Goal: Information Seeking & Learning: Compare options

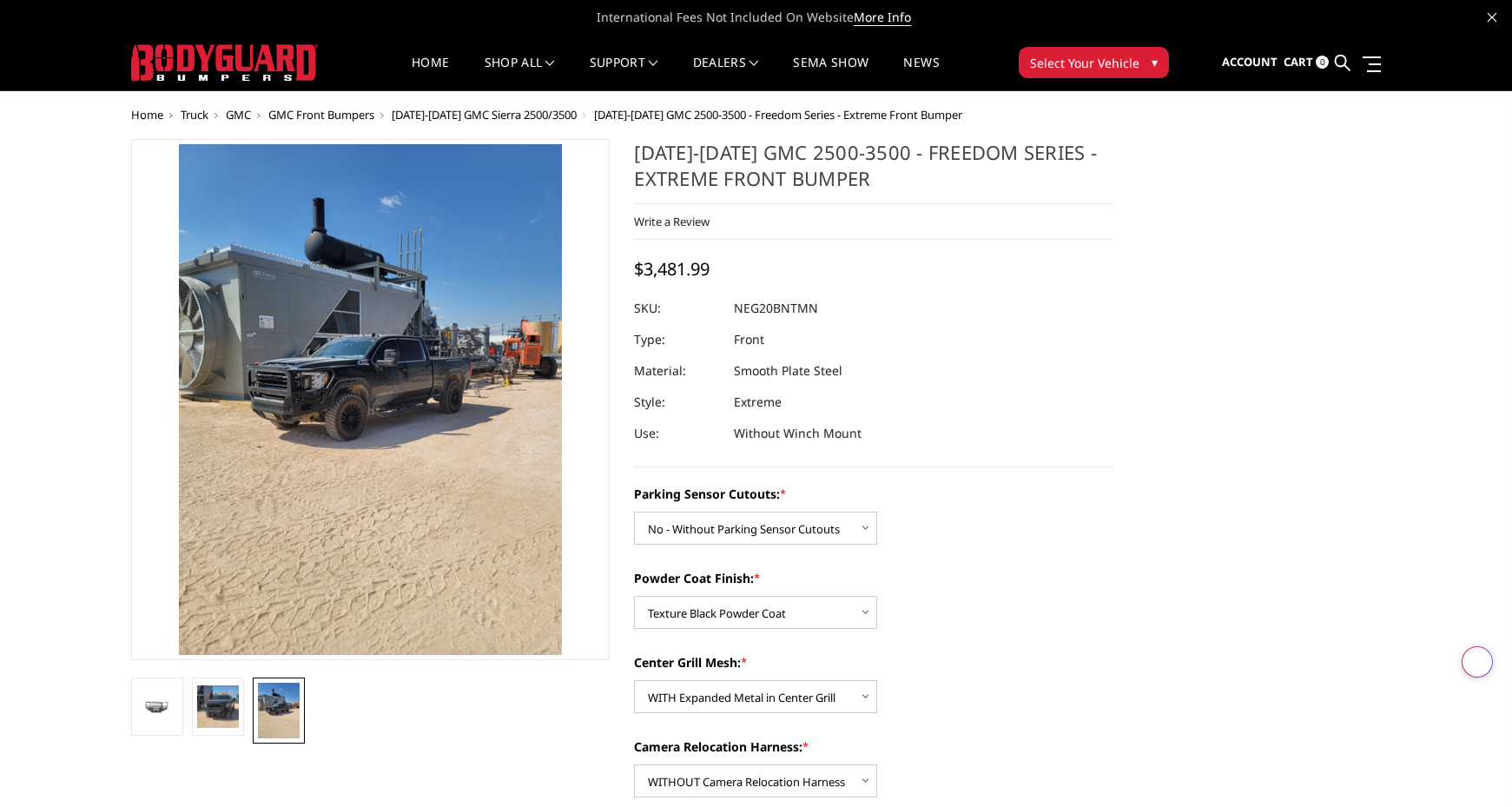
select select "2881"
select select "2884"
select select "2885"
select select "2888"
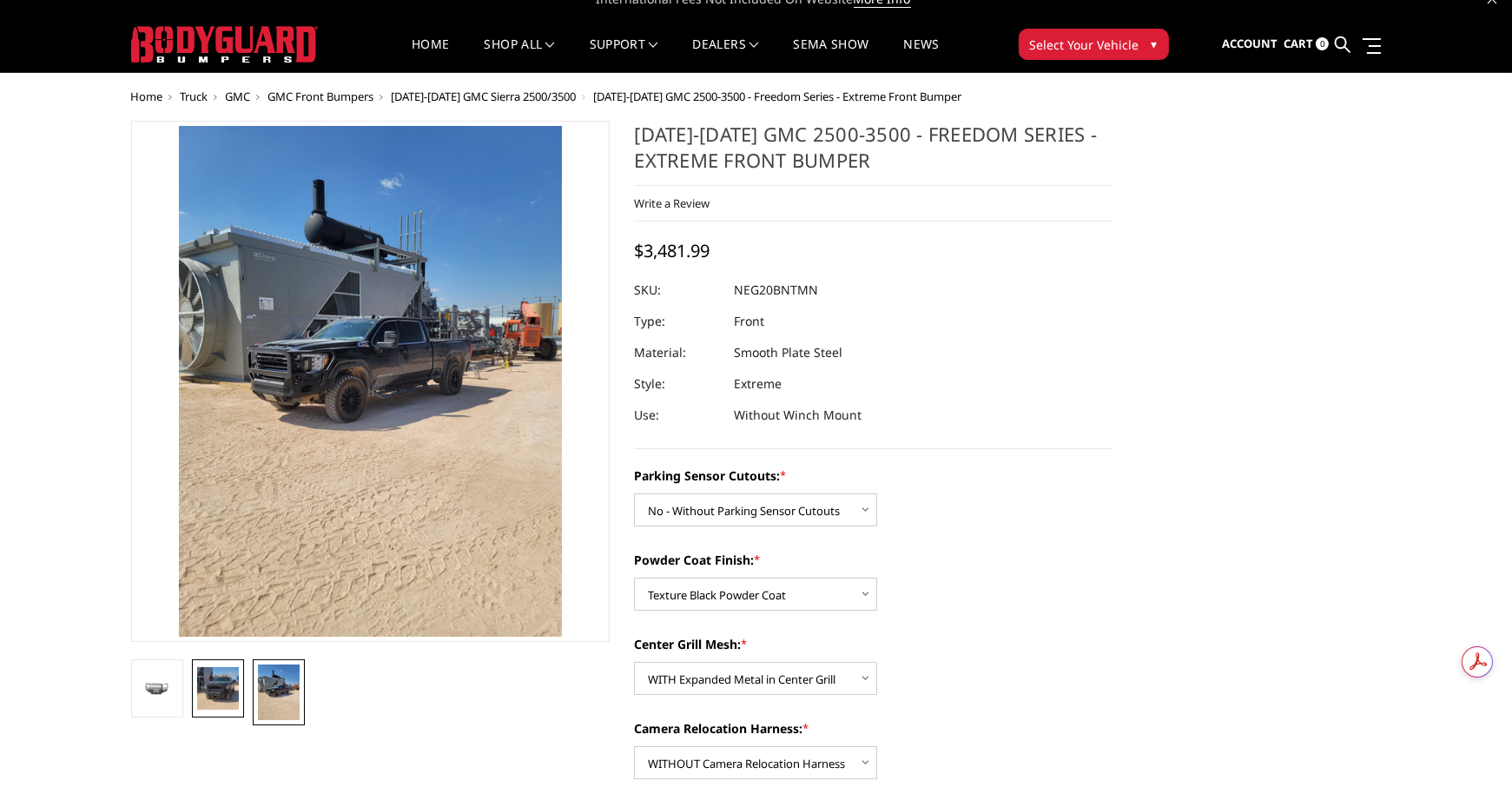
click at [210, 675] on img at bounding box center [218, 688] width 41 height 41
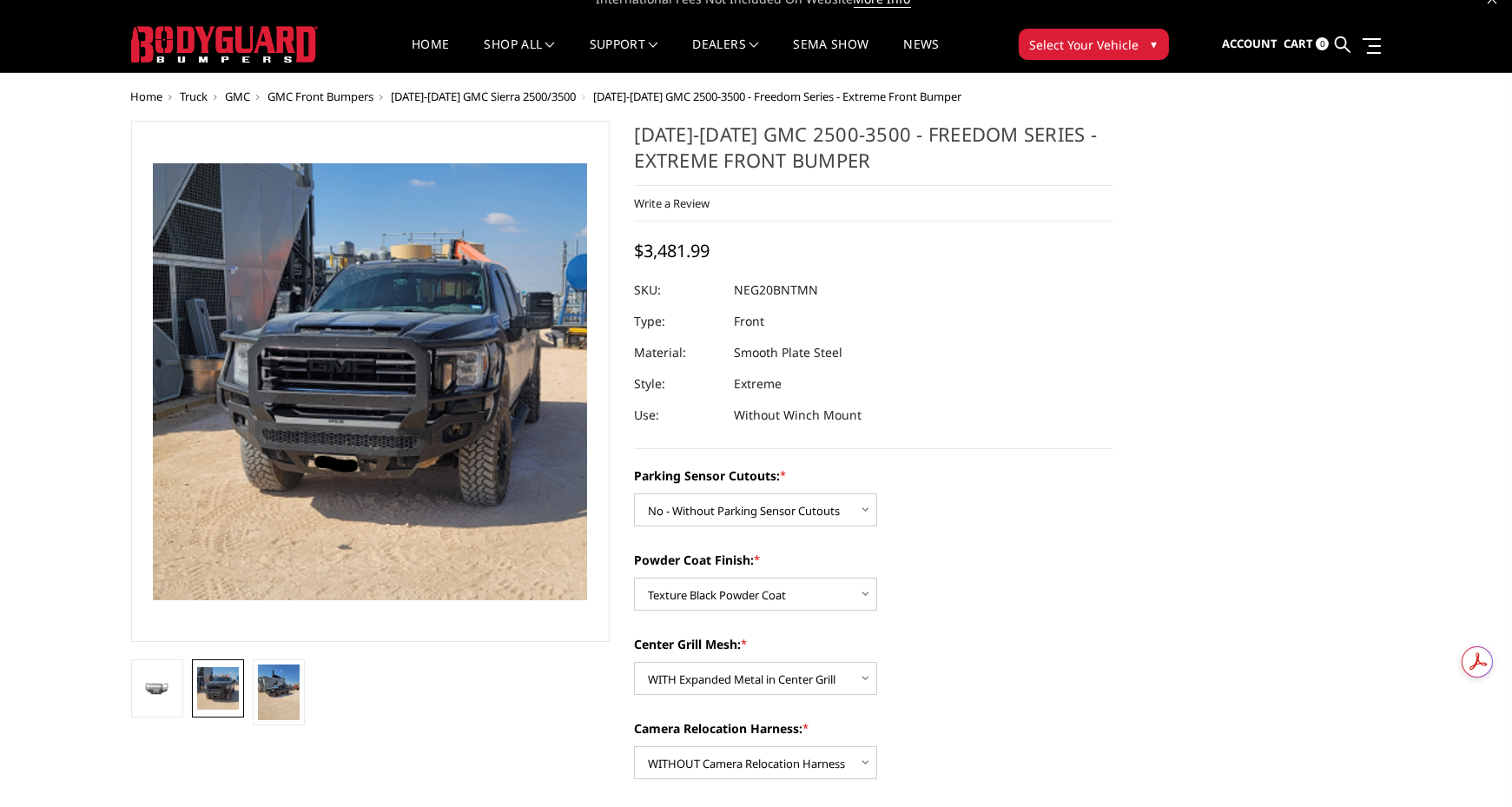
click at [210, 675] on img at bounding box center [218, 688] width 41 height 41
click at [541, 98] on span "[DATE]-[DATE] GMC Sierra 2500/3500" at bounding box center [485, 95] width 185 height 16
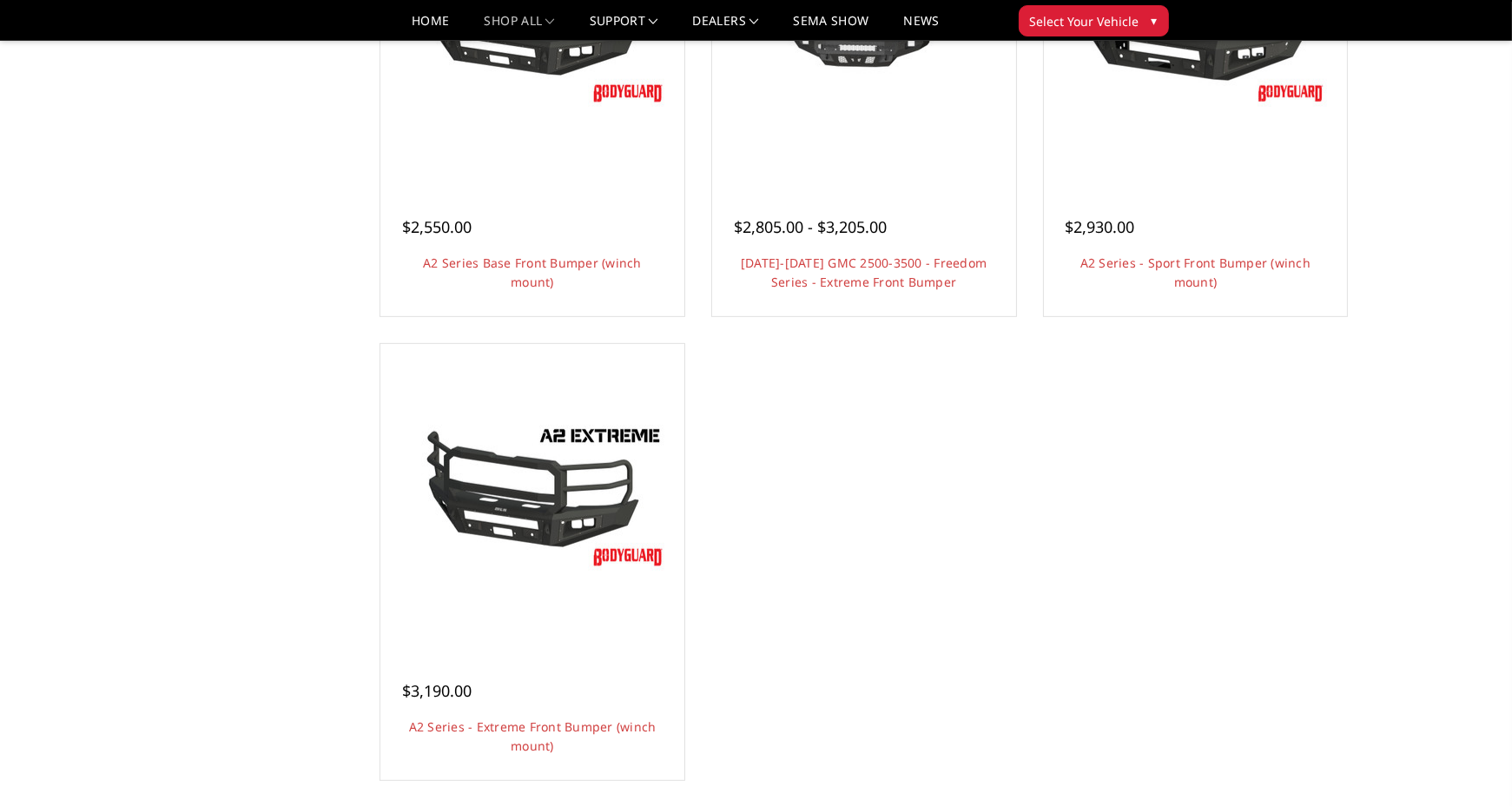
scroll to position [1261, 0]
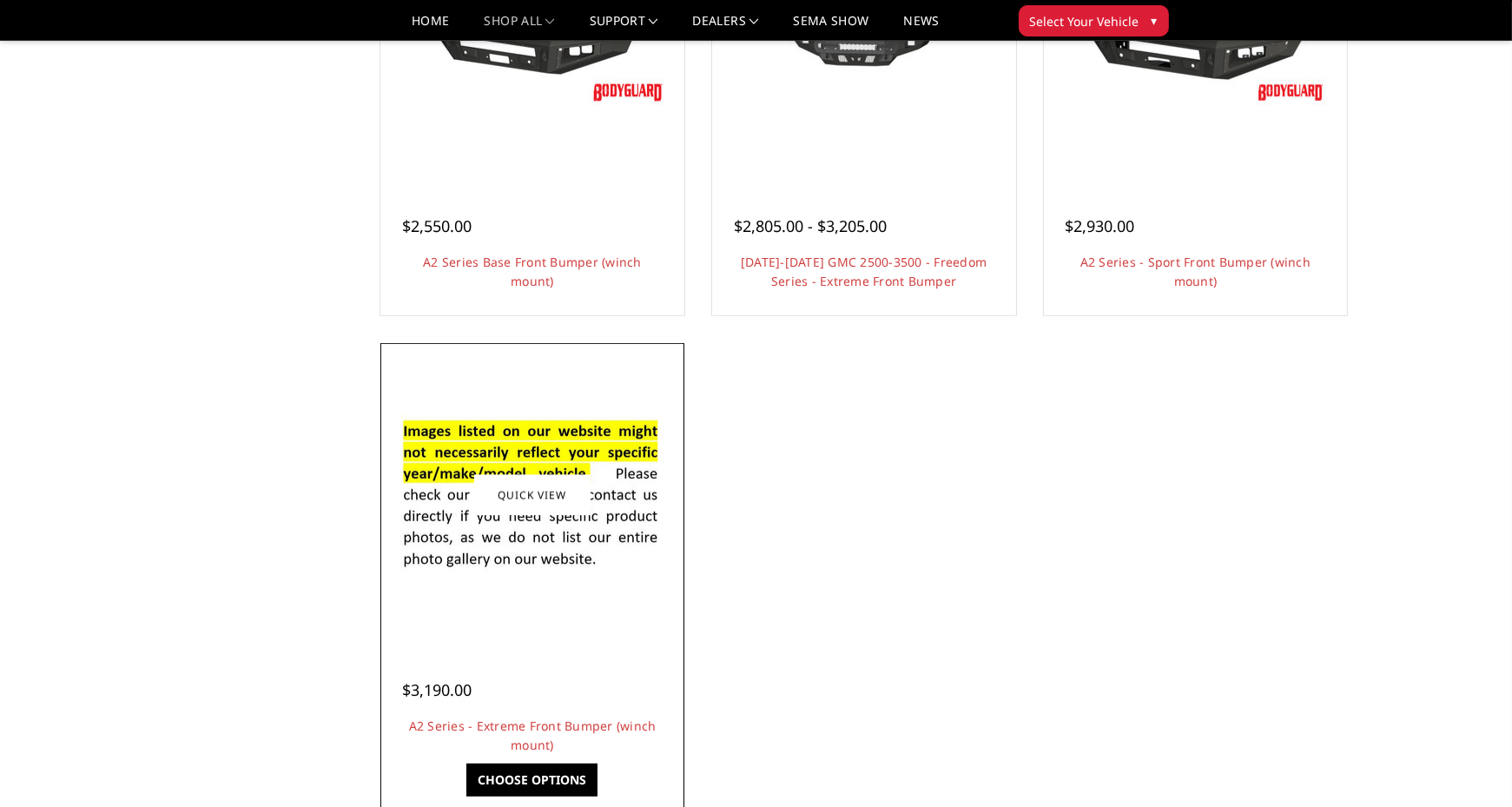
click at [433, 485] on img at bounding box center [532, 495] width 278 height 189
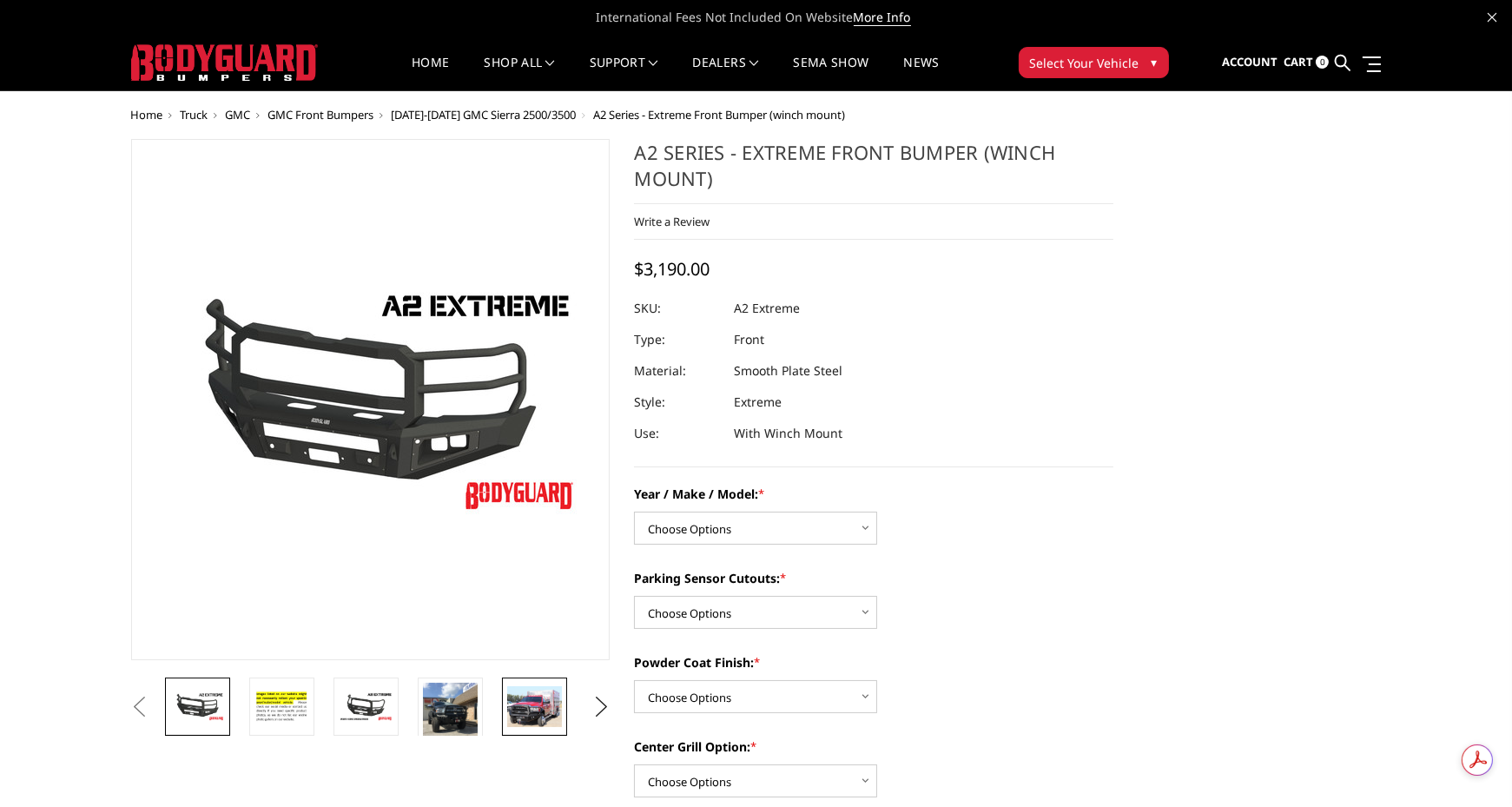
click at [526, 696] on img at bounding box center [534, 706] width 55 height 40
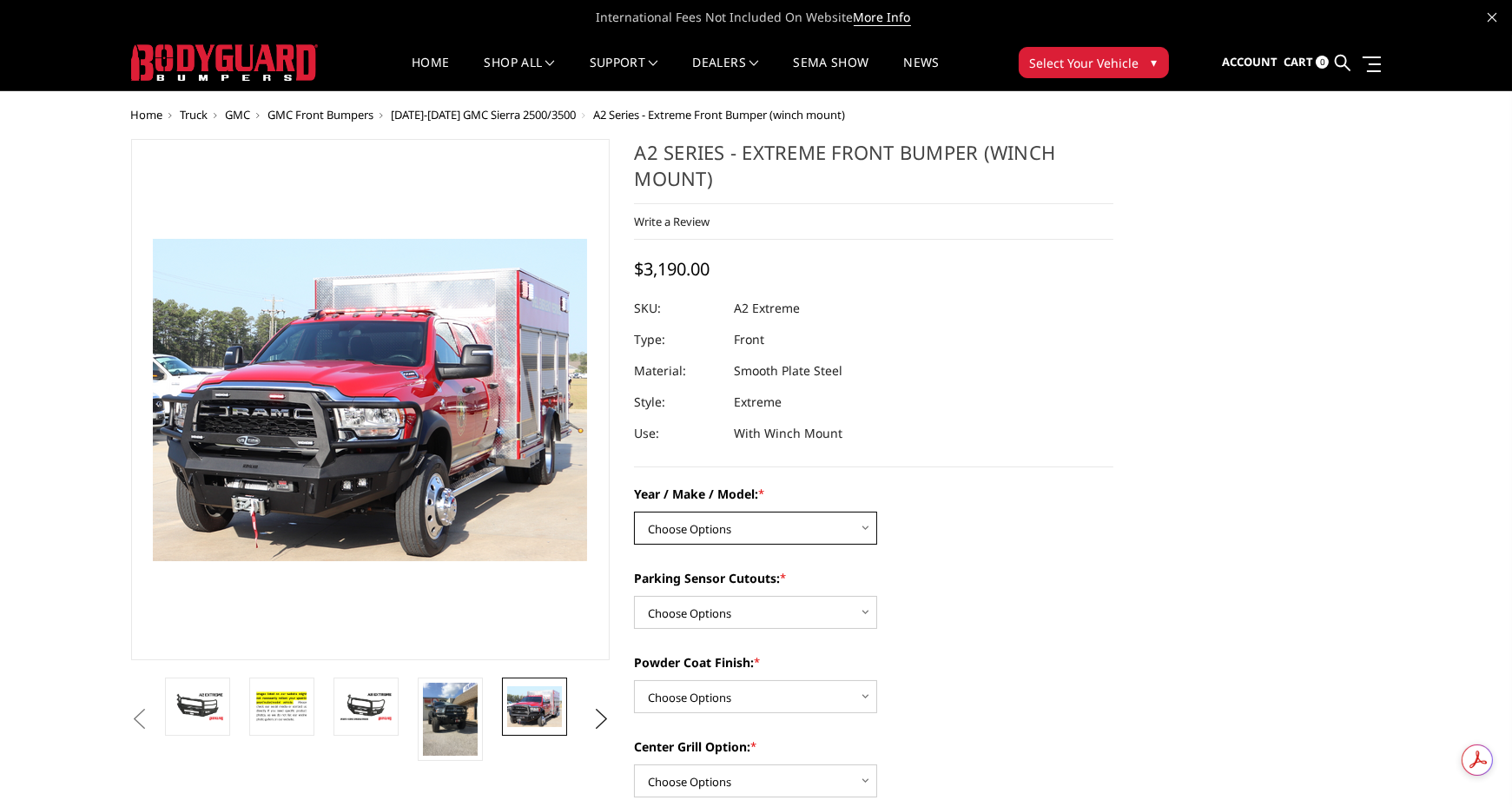
click at [700, 532] on select "Choose Options Chevrolet 20-23 2500 / 3500 Ford 17-22 F250 / F350 Ford 17-22 F4…" at bounding box center [756, 528] width 243 height 33
select select "1352"
click at [634, 511] on select "Choose Options Chevrolet 20-23 2500 / 3500 Ford 17-22 F250 / F350 Ford 17-22 F4…" at bounding box center [756, 528] width 243 height 33
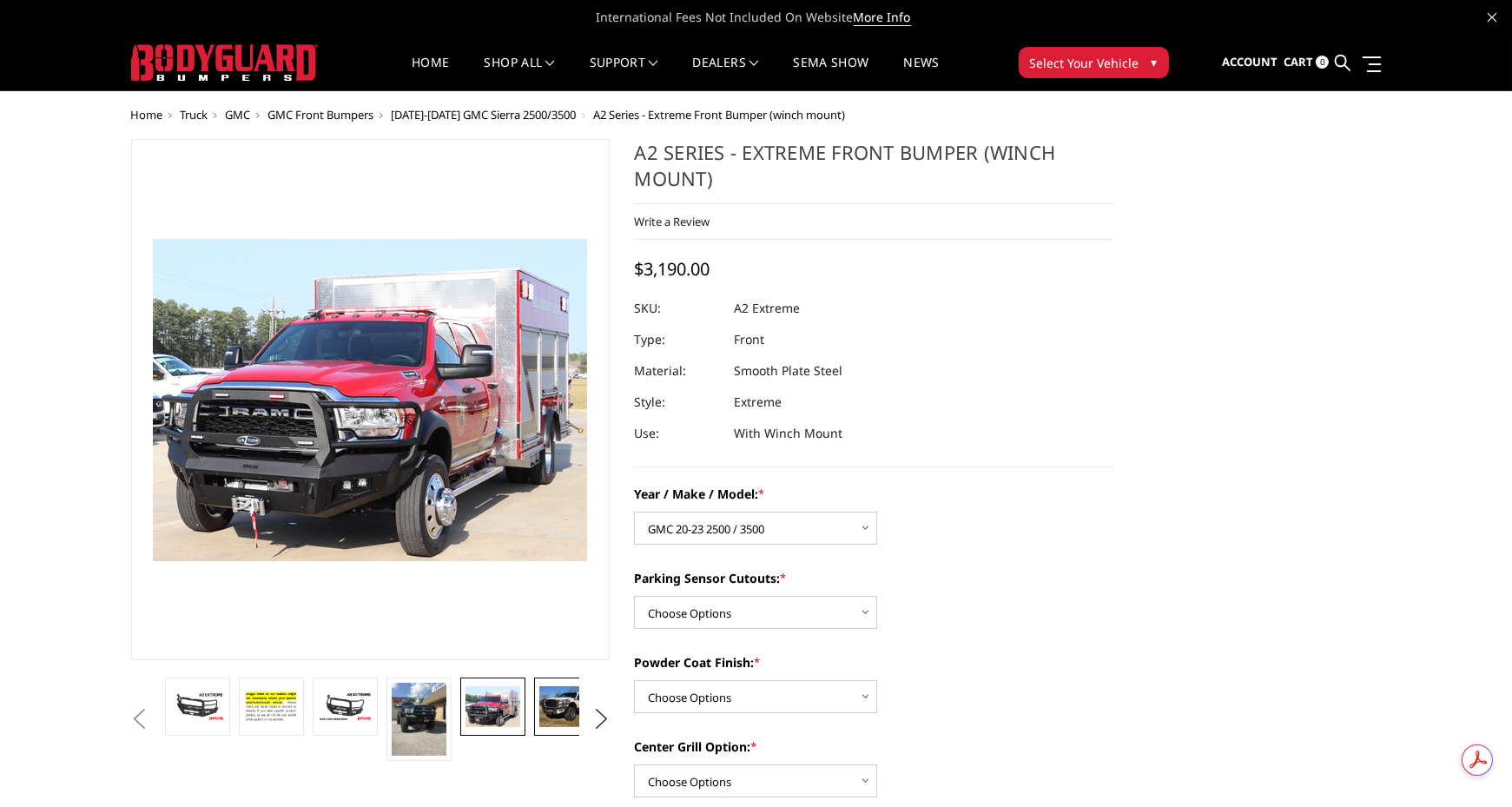
click at [559, 707] on img at bounding box center [566, 706] width 55 height 40
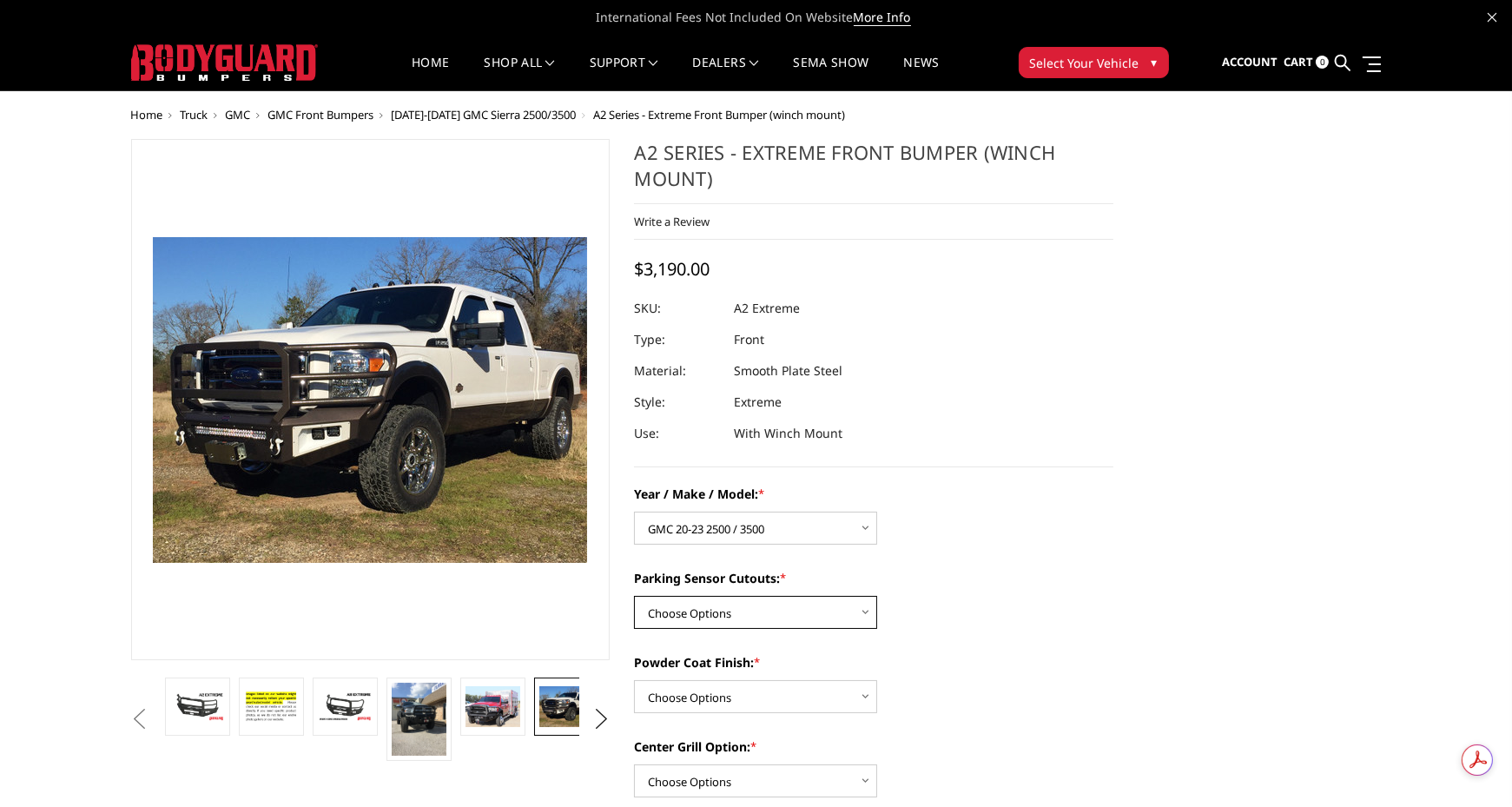
click at [752, 598] on select "Choose Options Yes - I have front parking sensors No - I do NOT have parking se…" at bounding box center [756, 612] width 243 height 33
select select "541"
click at [634, 596] on select "Choose Options Yes - I have front parking sensors No - I do NOT have parking se…" at bounding box center [756, 612] width 243 height 33
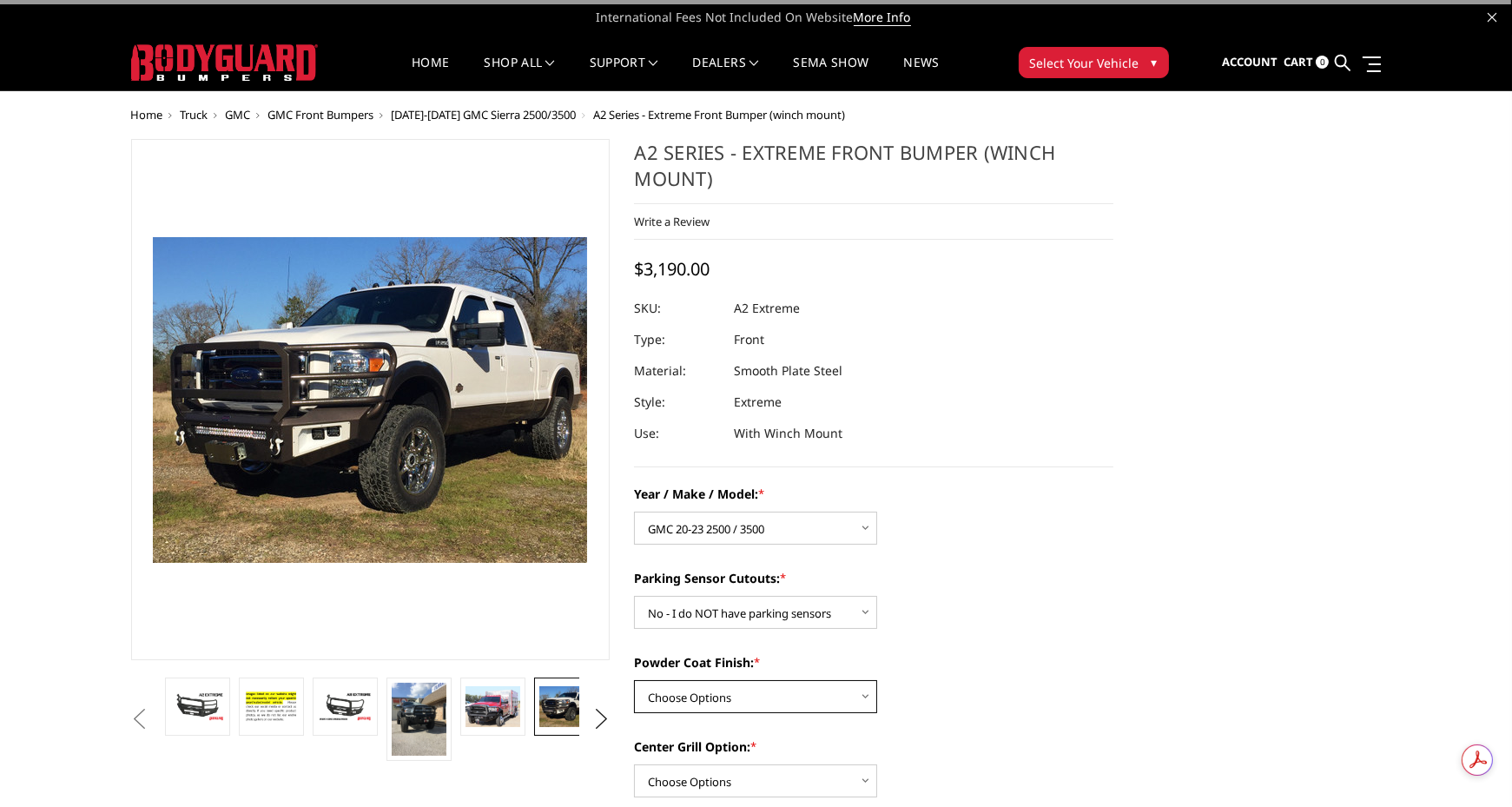
click at [828, 695] on select "Choose Options Bare metal (included) Texture Black Powder Coat" at bounding box center [756, 697] width 243 height 33
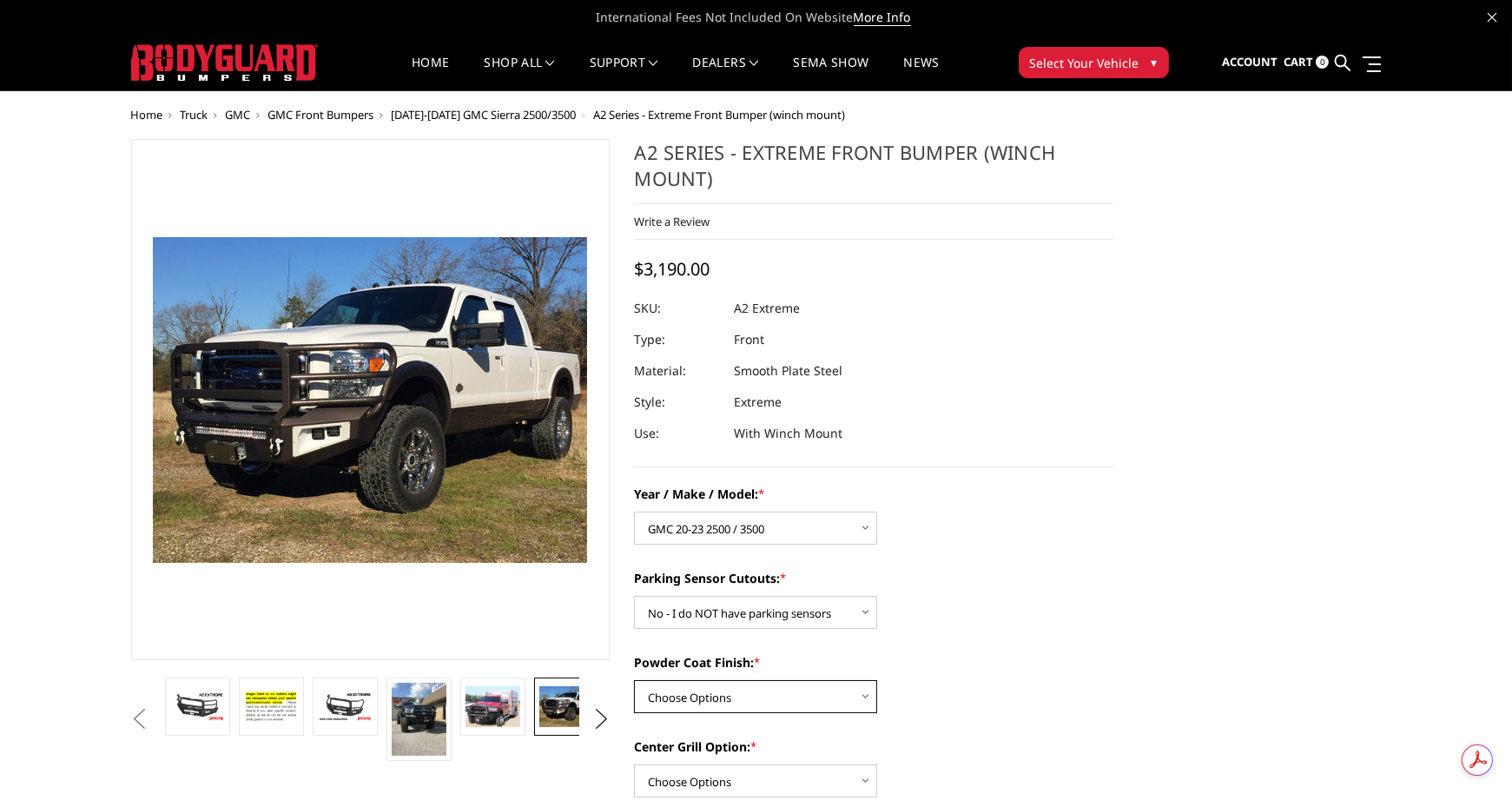
select select "518"
click at [634, 680] on select "Choose Options Bare metal (included) Texture Black Powder Coat" at bounding box center [756, 697] width 243 height 33
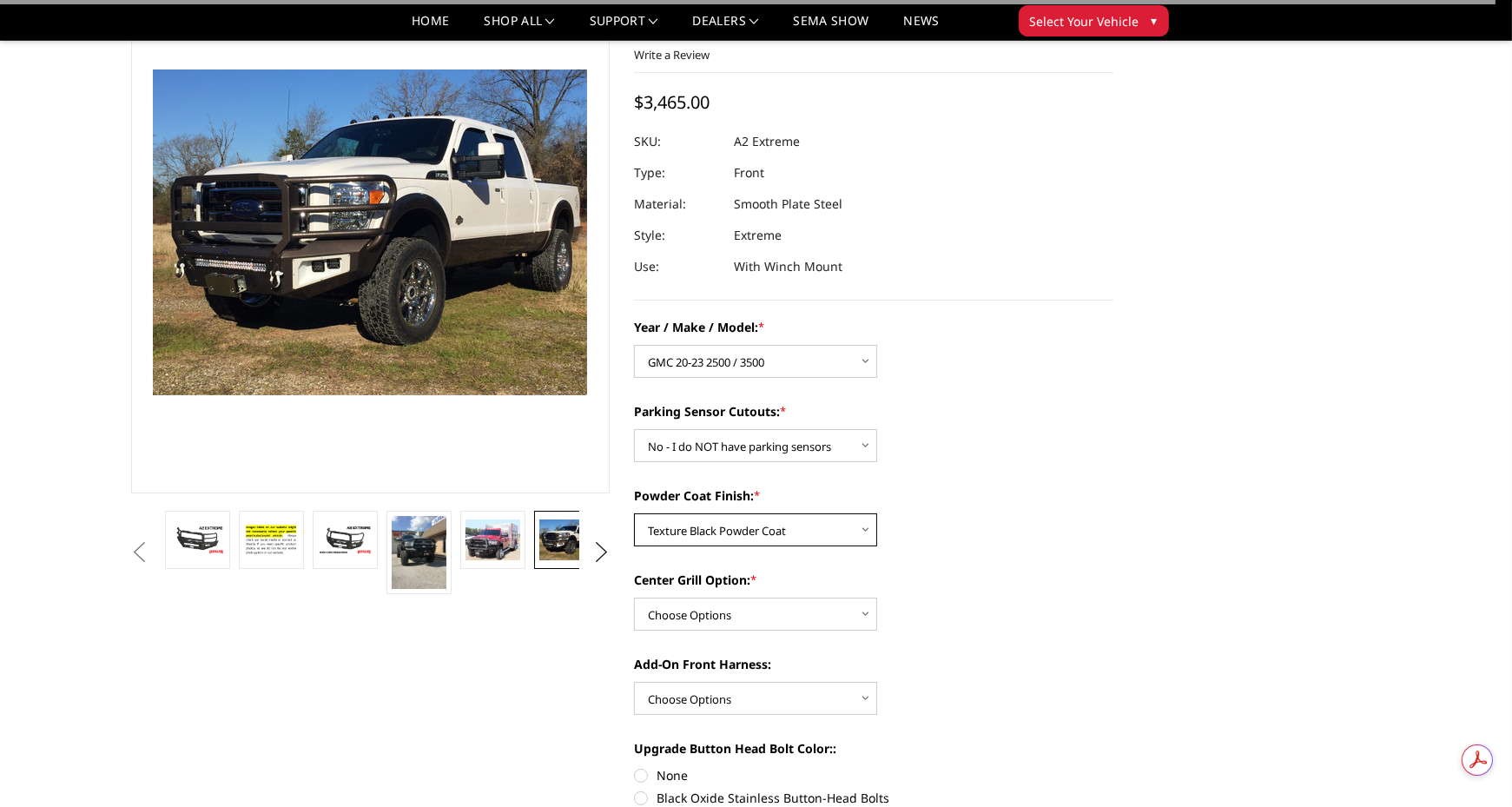
scroll to position [119, 0]
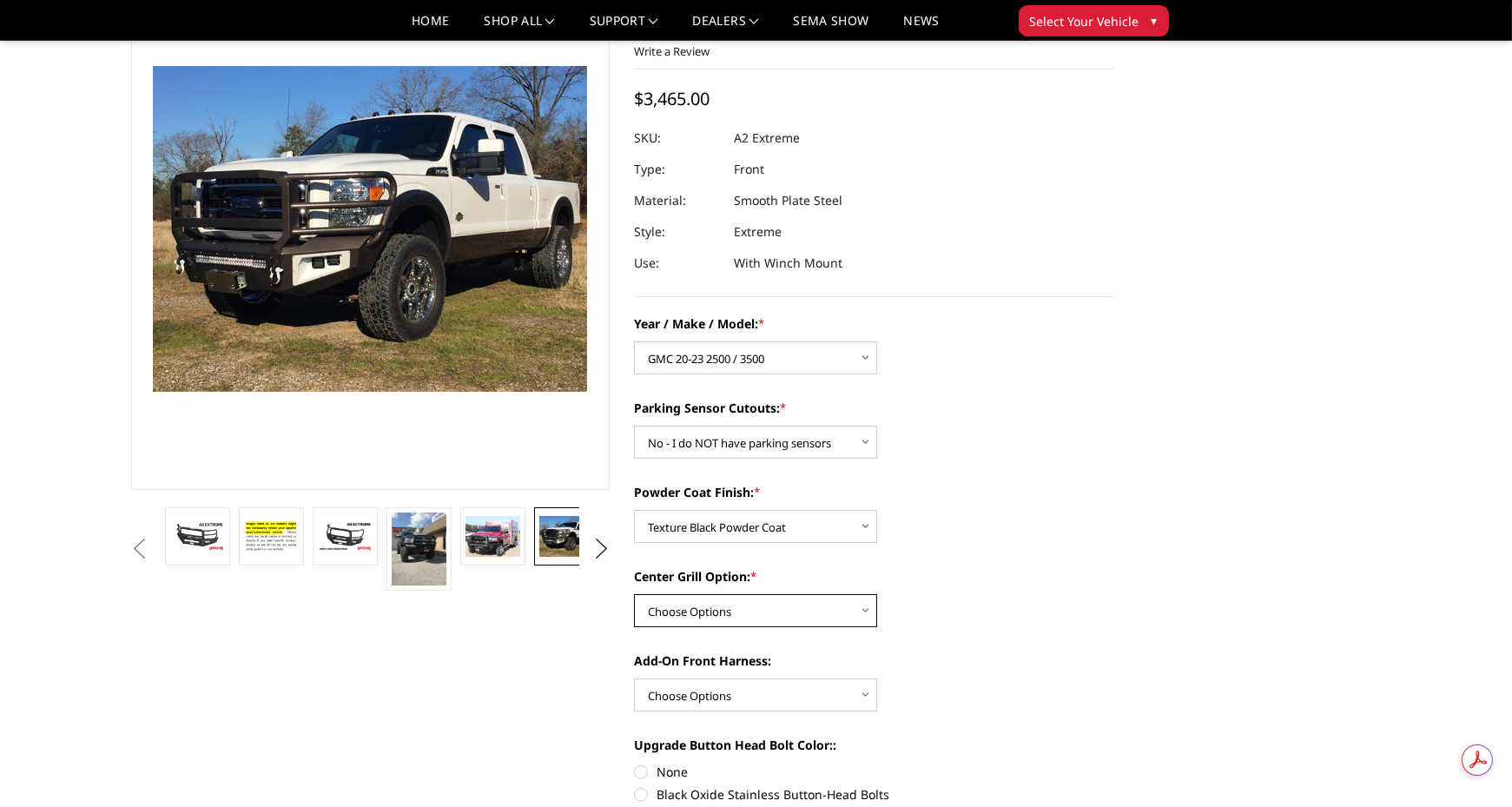
click at [794, 611] on select "Choose Options Add expanded metal in center grill Decline this option" at bounding box center [756, 611] width 243 height 33
select select "1080"
click at [634, 594] on select "Choose Options Add expanded metal in center grill Decline this option" at bounding box center [756, 611] width 243 height 33
click at [735, 688] on select "Choose Options WITH front camera harness WITHOUT front camera harness" at bounding box center [756, 695] width 243 height 33
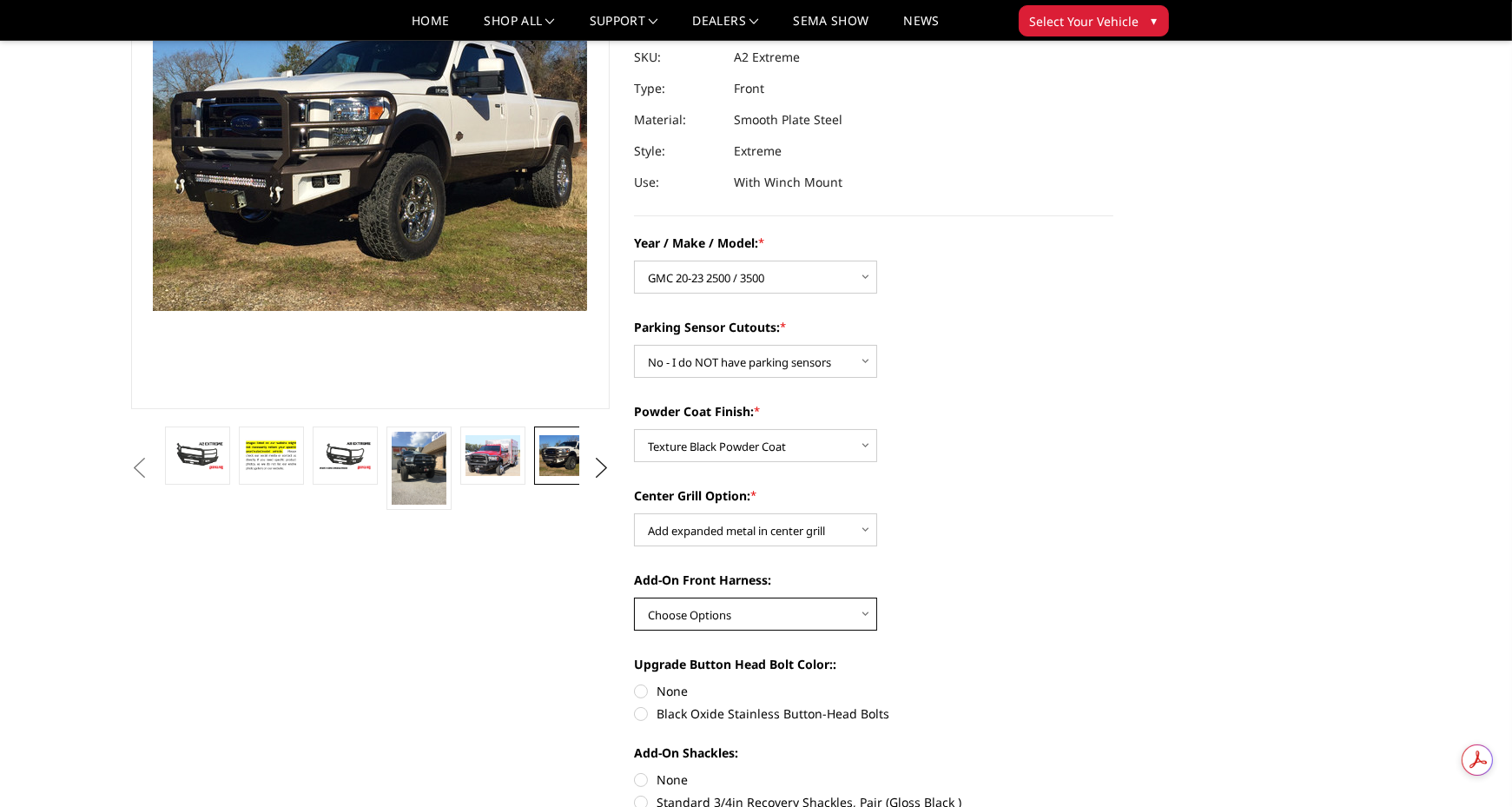
scroll to position [202, 0]
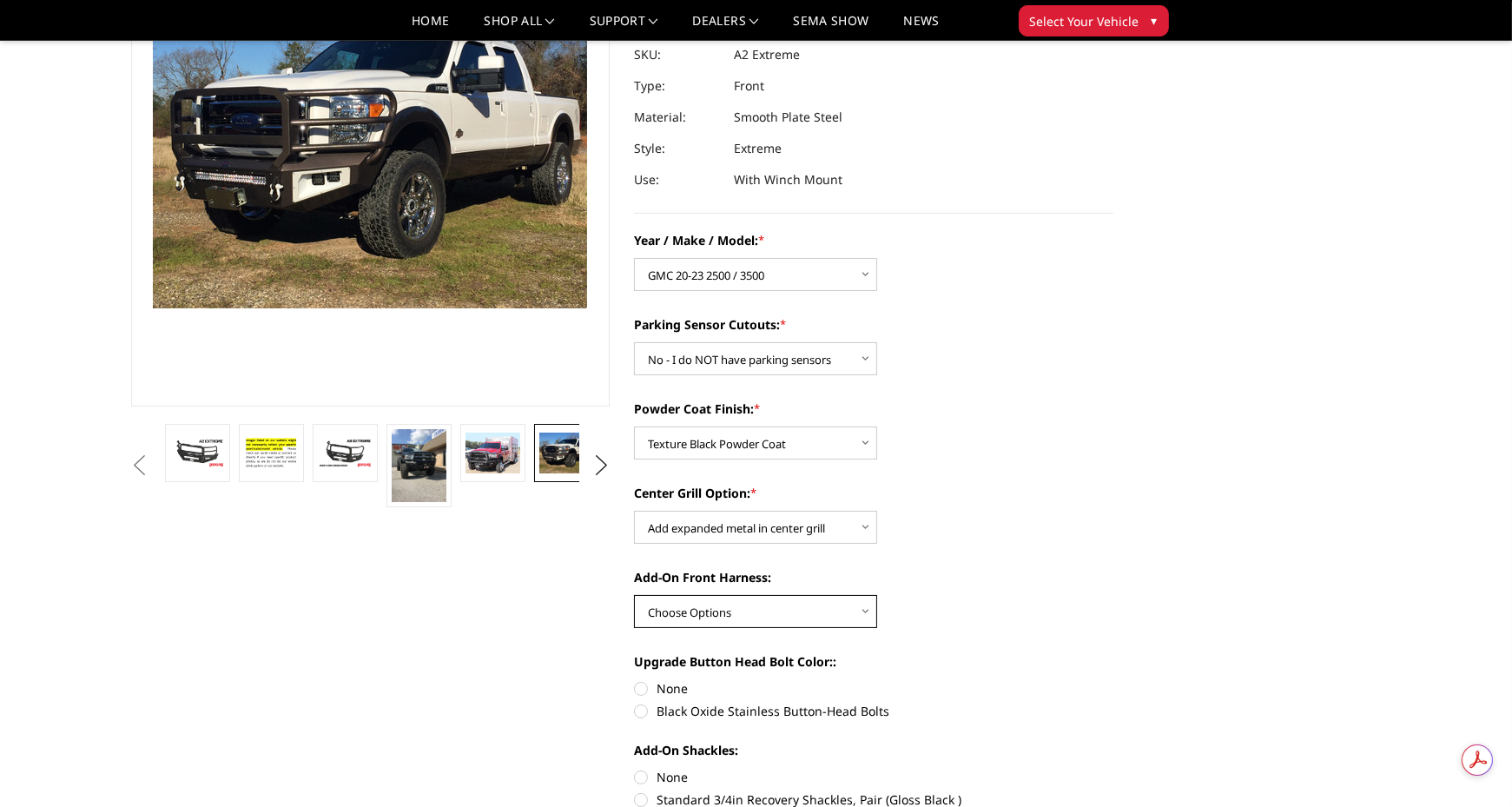
click at [757, 611] on select "Choose Options WITH front camera harness WITHOUT front camera harness" at bounding box center [756, 611] width 243 height 33
select select "1696"
click at [634, 595] on select "Choose Options WITH front camera harness WITHOUT front camera harness" at bounding box center [756, 611] width 243 height 33
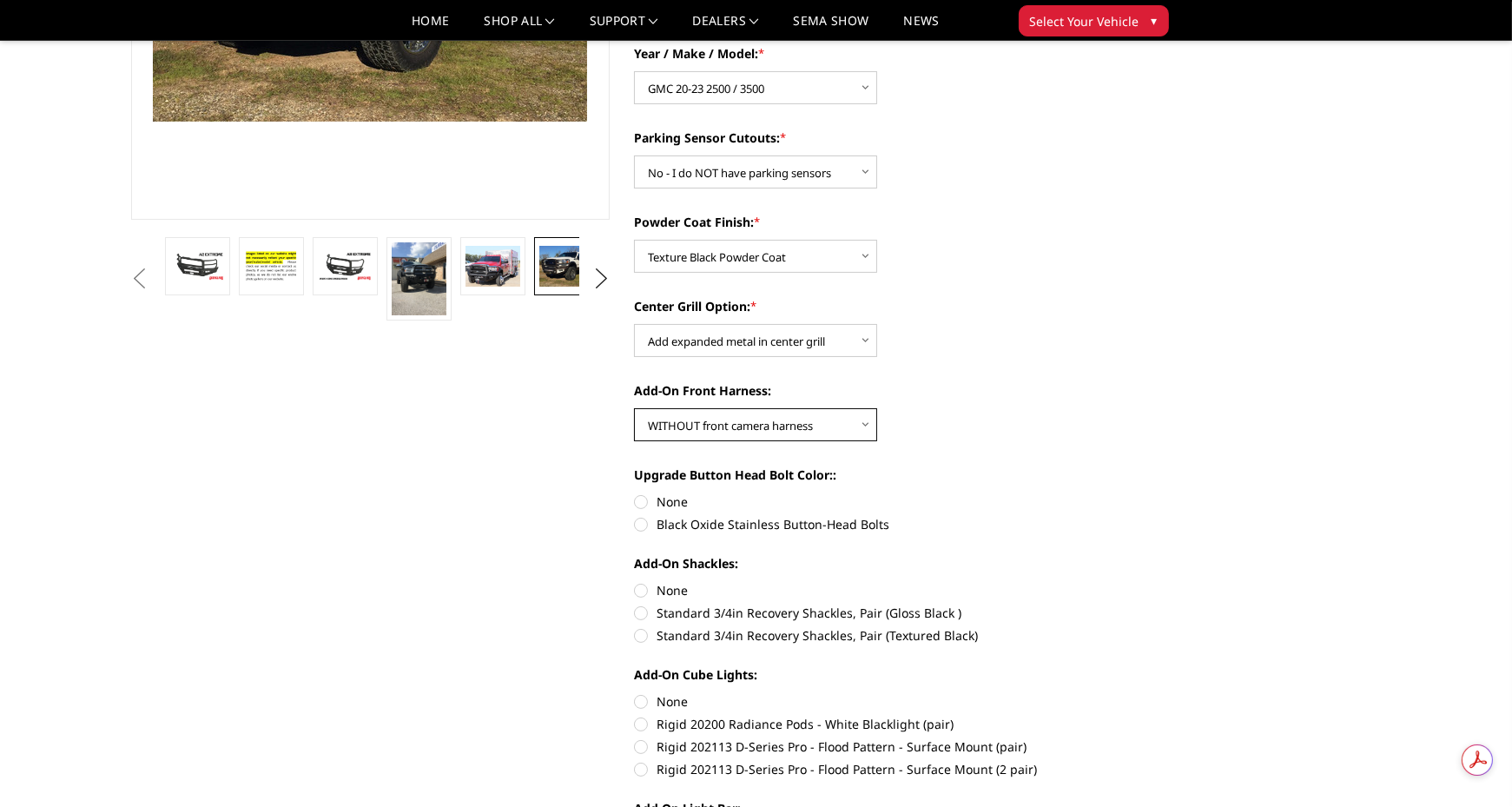
scroll to position [395, 0]
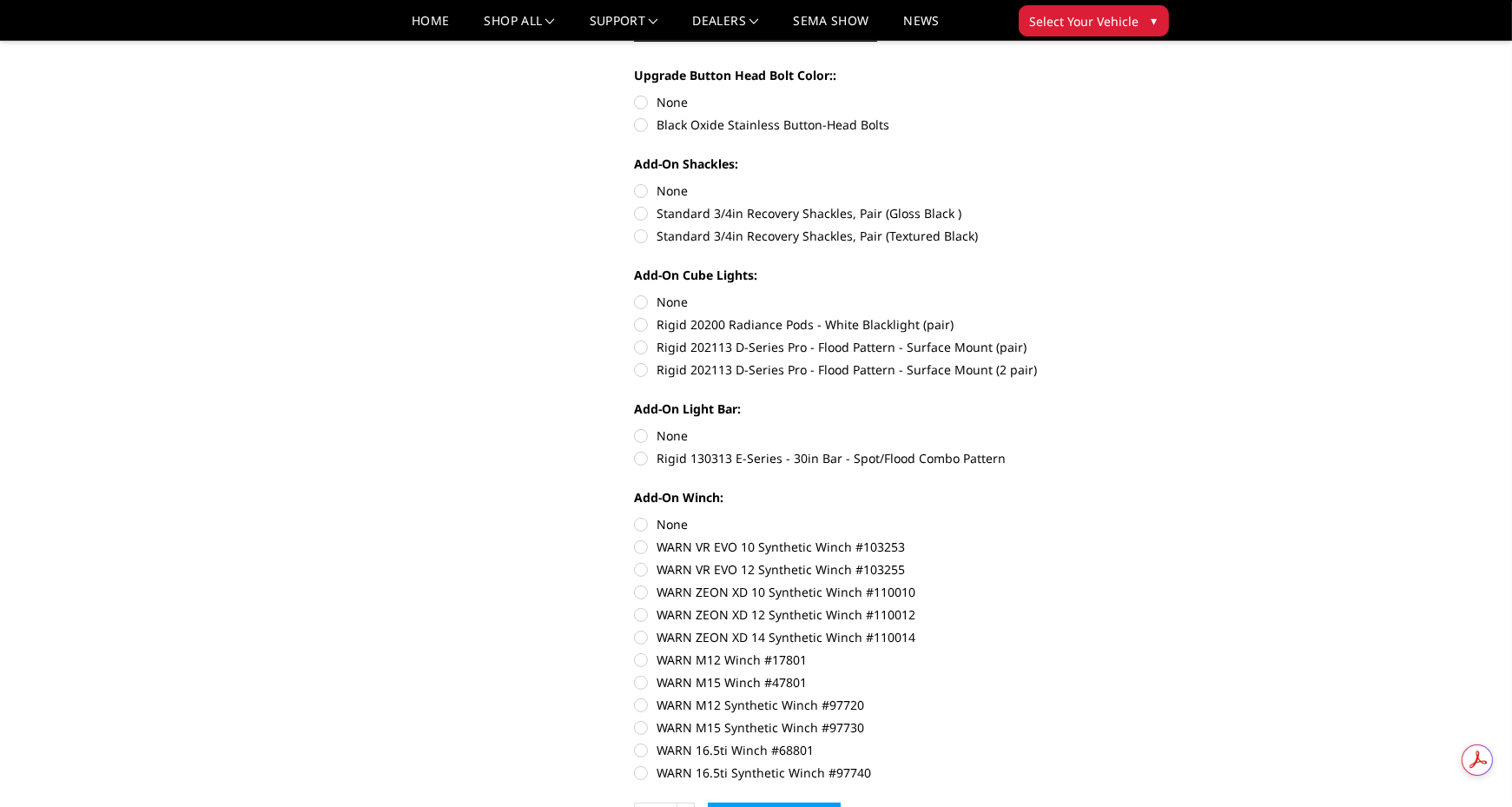
click at [1415, 506] on div "Home Truck GMC GMC Front Bumpers 2020-2023 GMC Sierra 2500/3500 A2 Series - Ext…" at bounding box center [756, 625] width 1512 height 2715
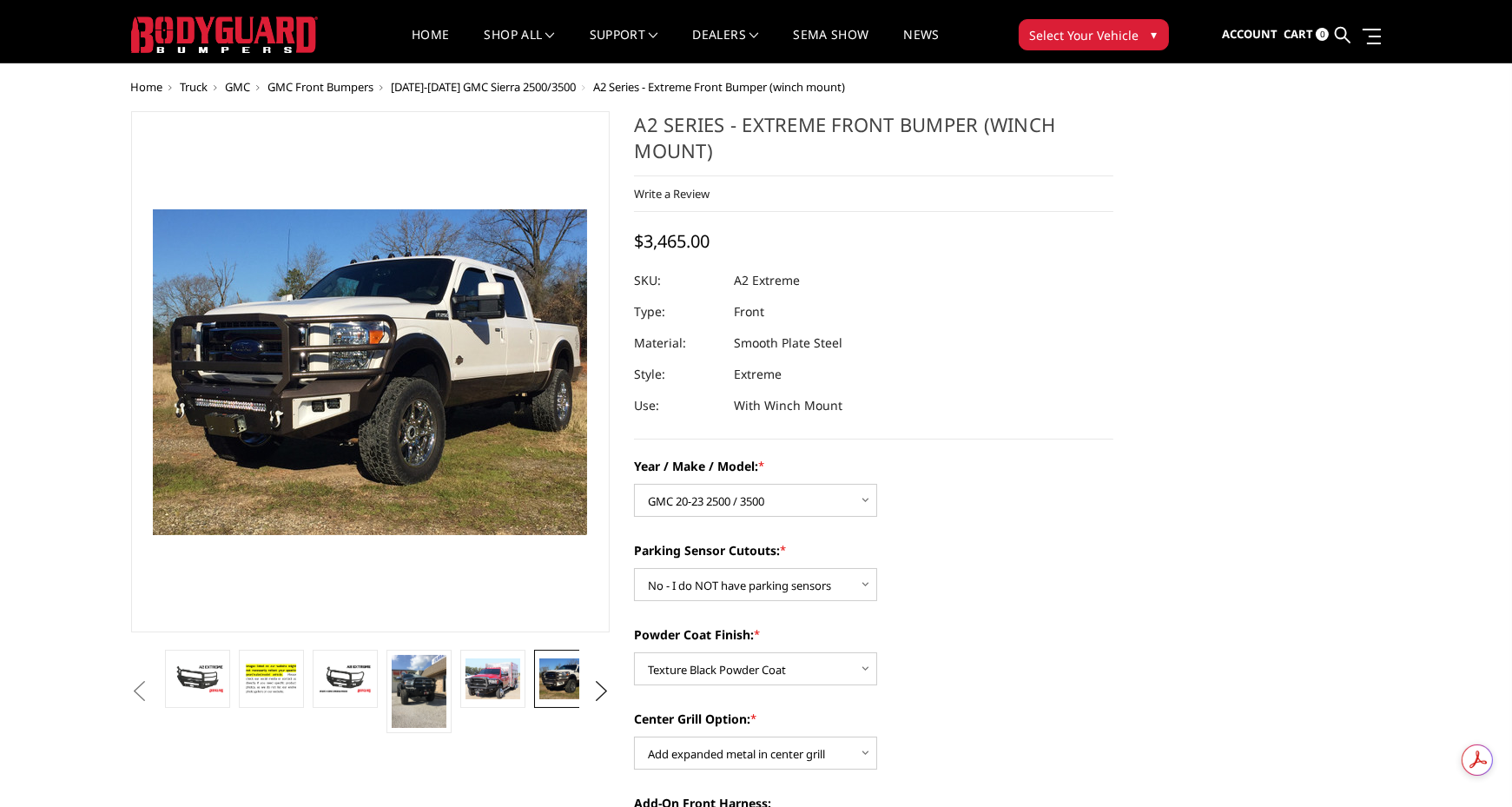
scroll to position [0, 0]
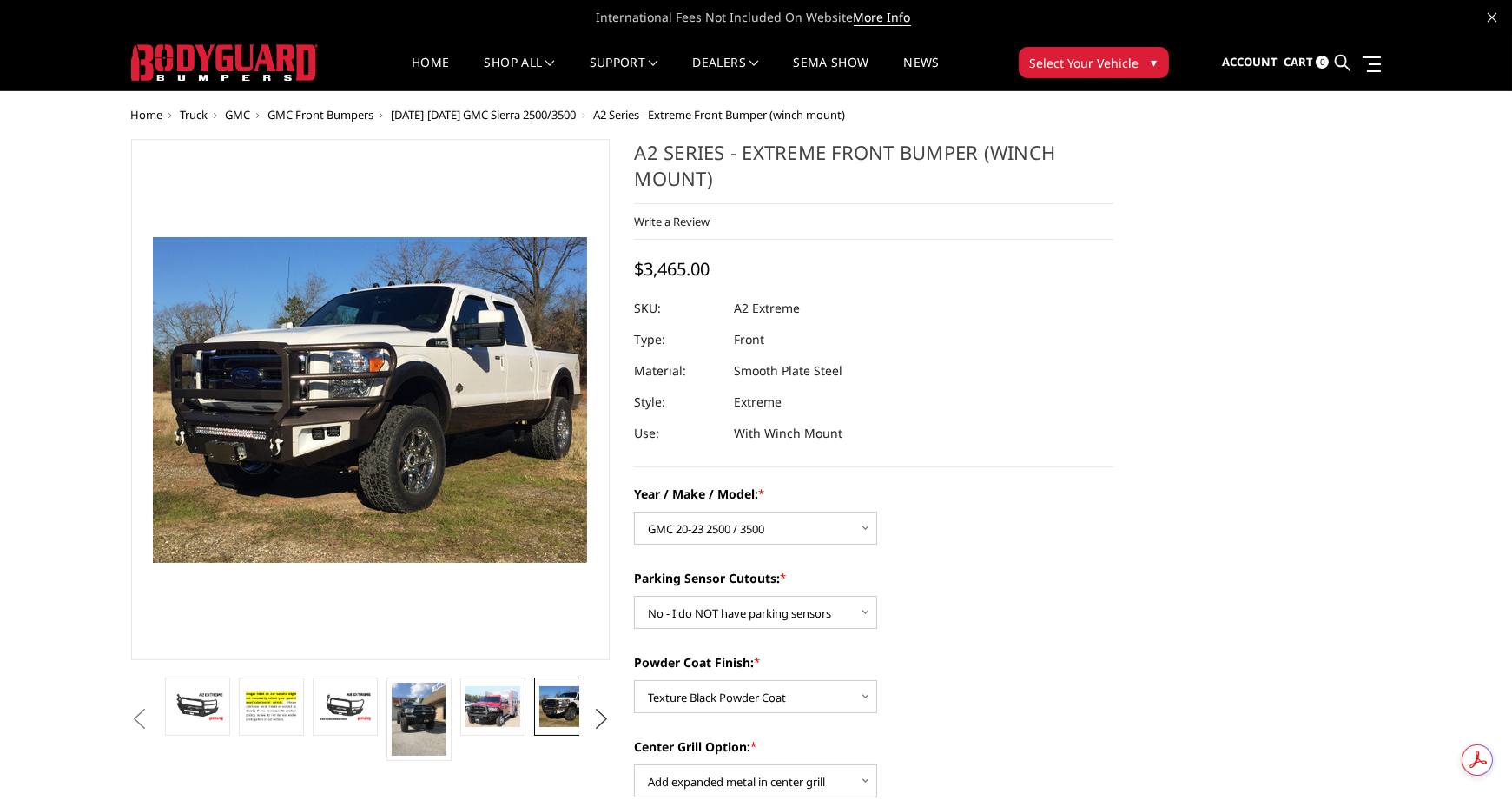
click at [602, 716] on button "Next" at bounding box center [600, 719] width 26 height 26
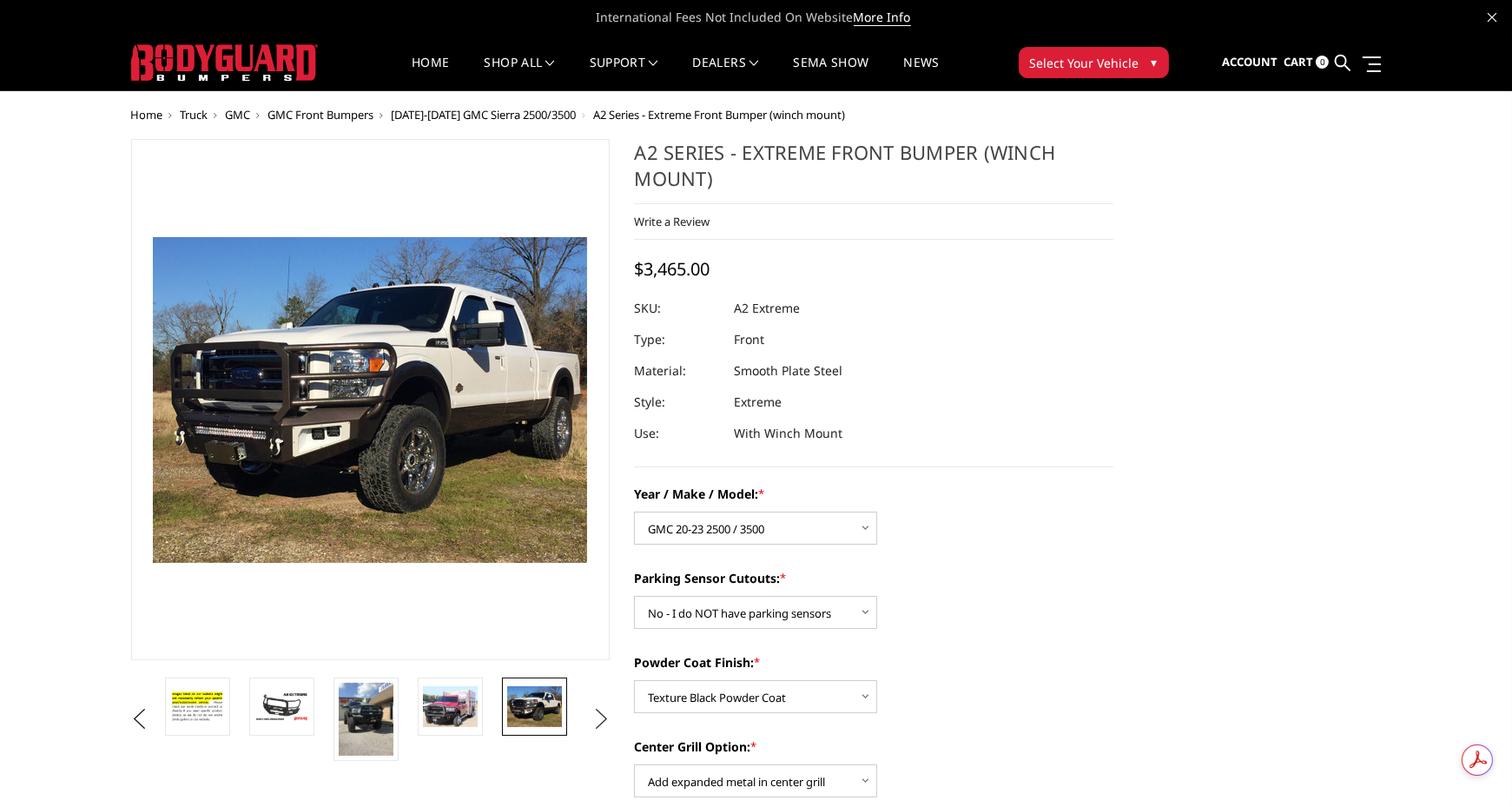
click at [599, 716] on button "Next" at bounding box center [600, 719] width 26 height 26
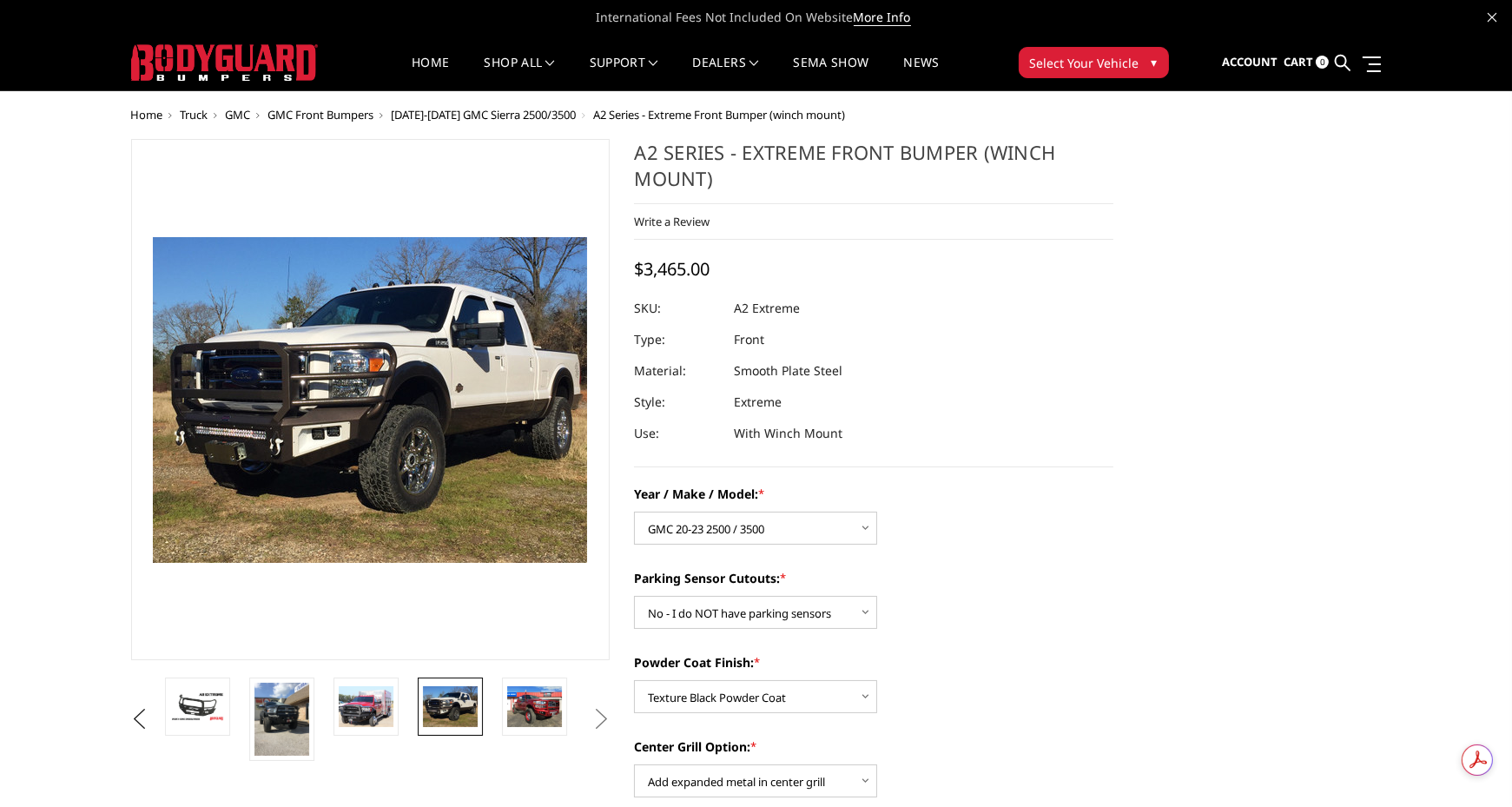
click at [594, 715] on button "Next" at bounding box center [600, 719] width 26 height 26
click at [543, 705] on img at bounding box center [534, 706] width 55 height 40
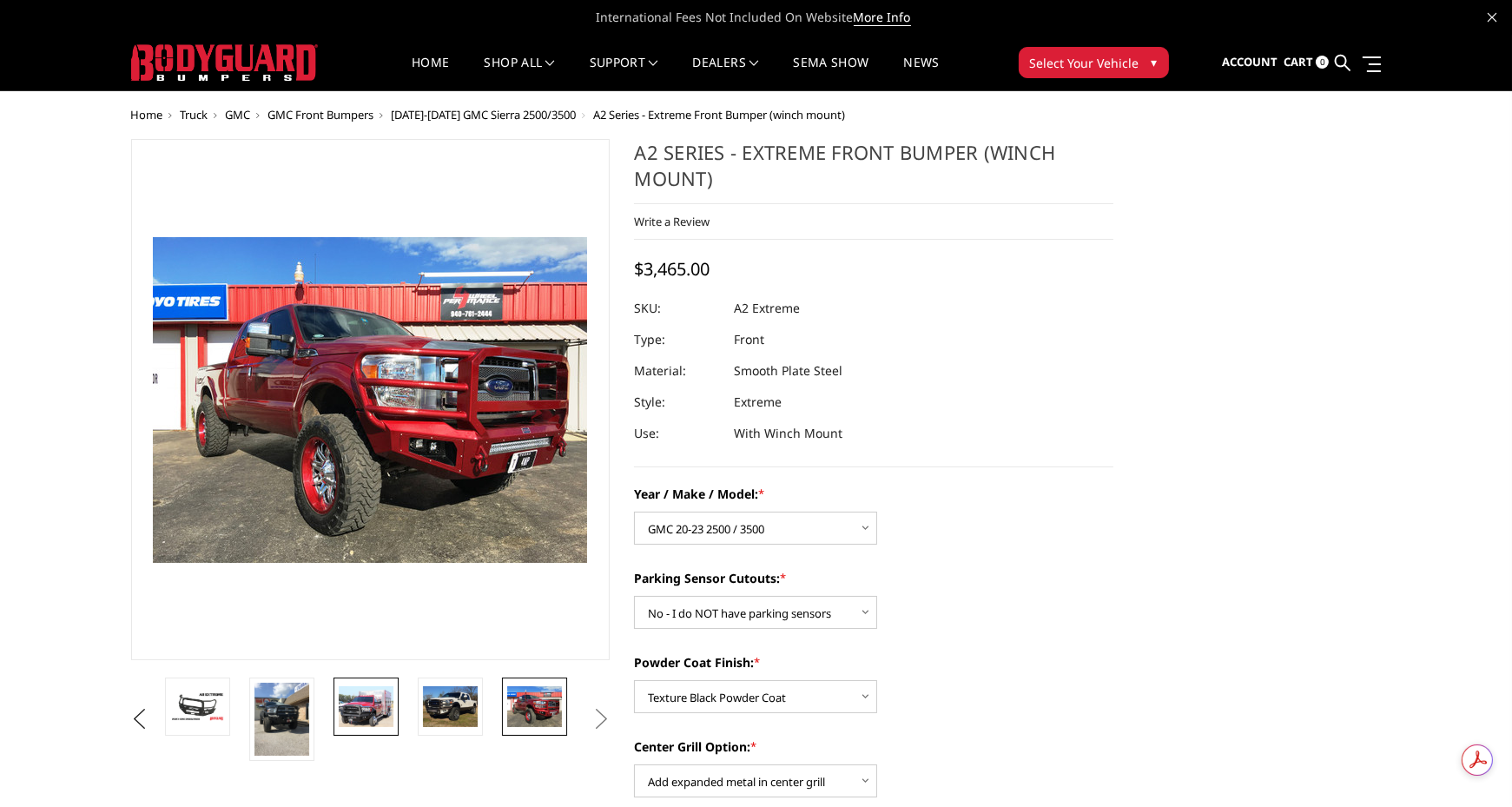
click at [363, 699] on img at bounding box center [366, 706] width 55 height 40
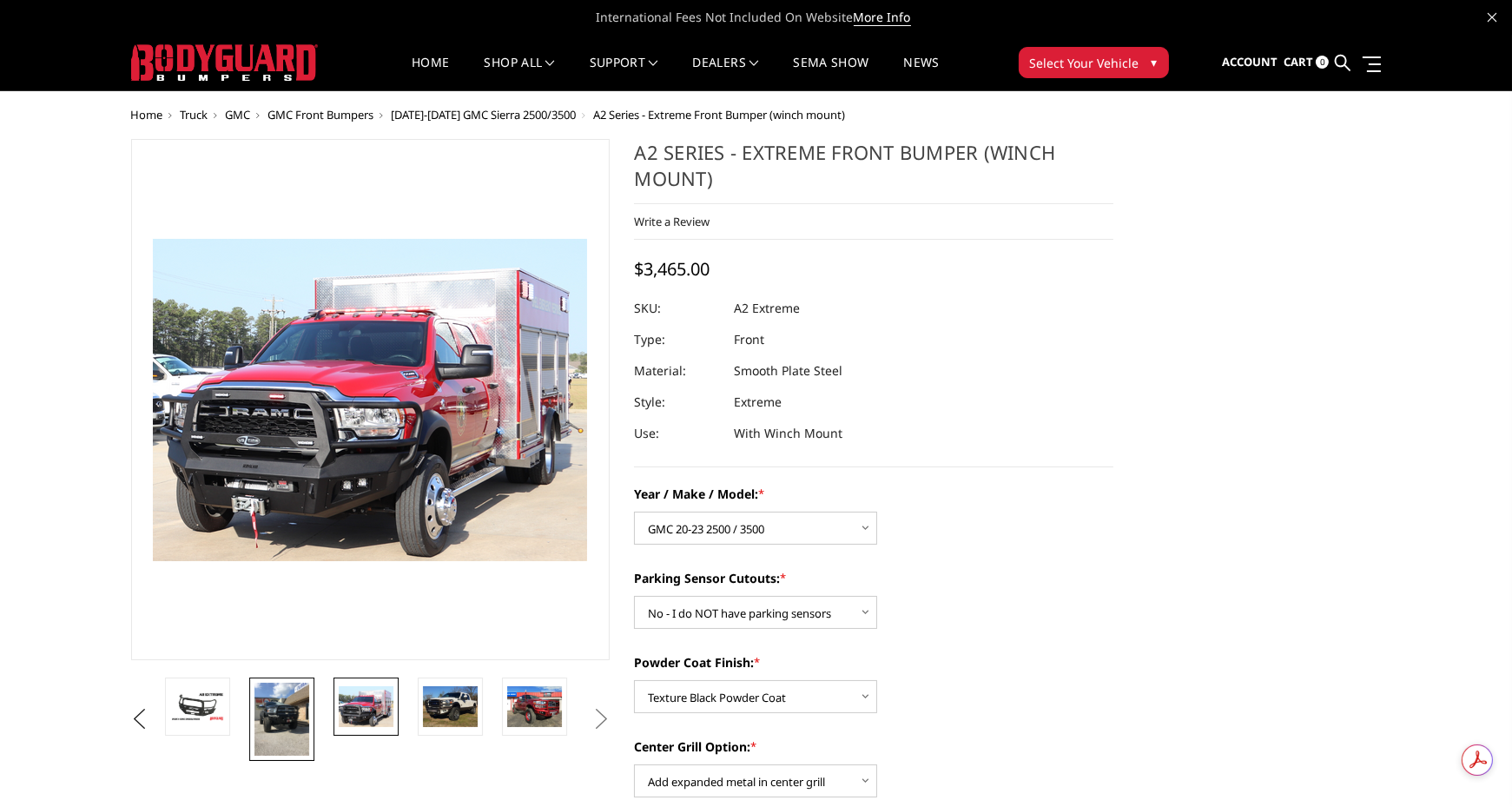
click at [287, 718] on img at bounding box center [282, 719] width 55 height 73
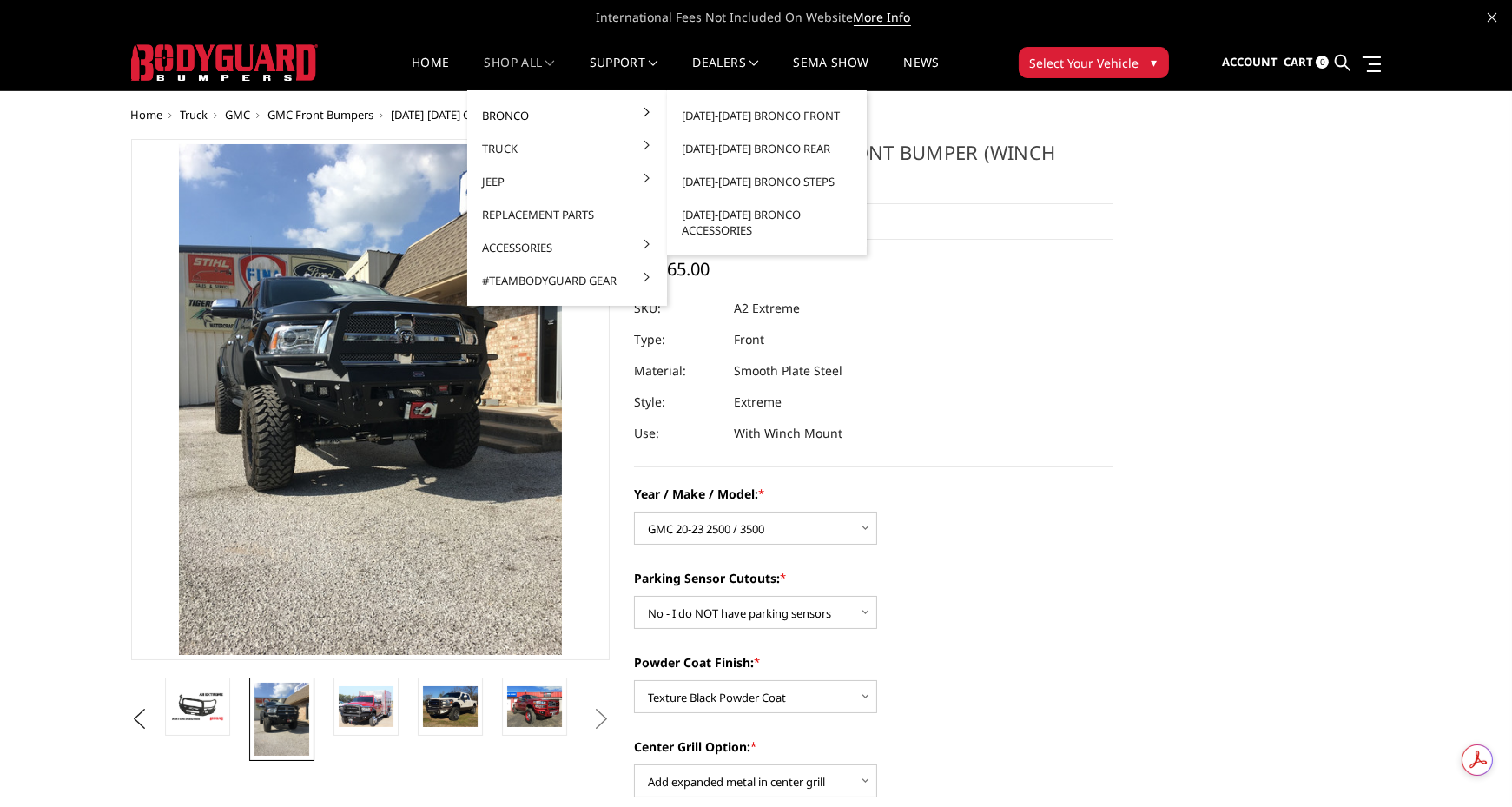
click at [524, 112] on link "Bronco" at bounding box center [567, 116] width 185 height 33
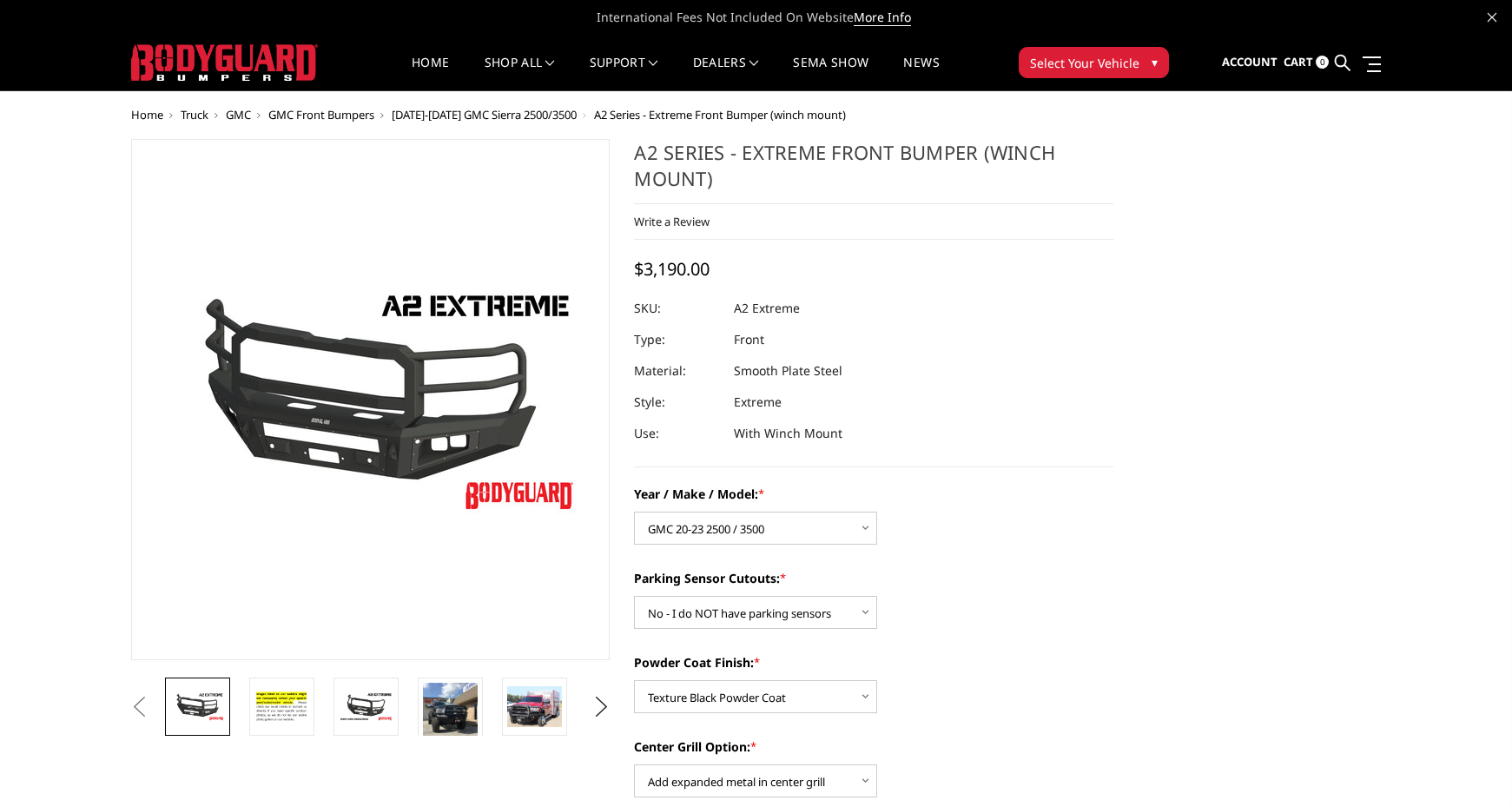
select select "1352"
select select "541"
select select "518"
select select "1080"
select select "1696"
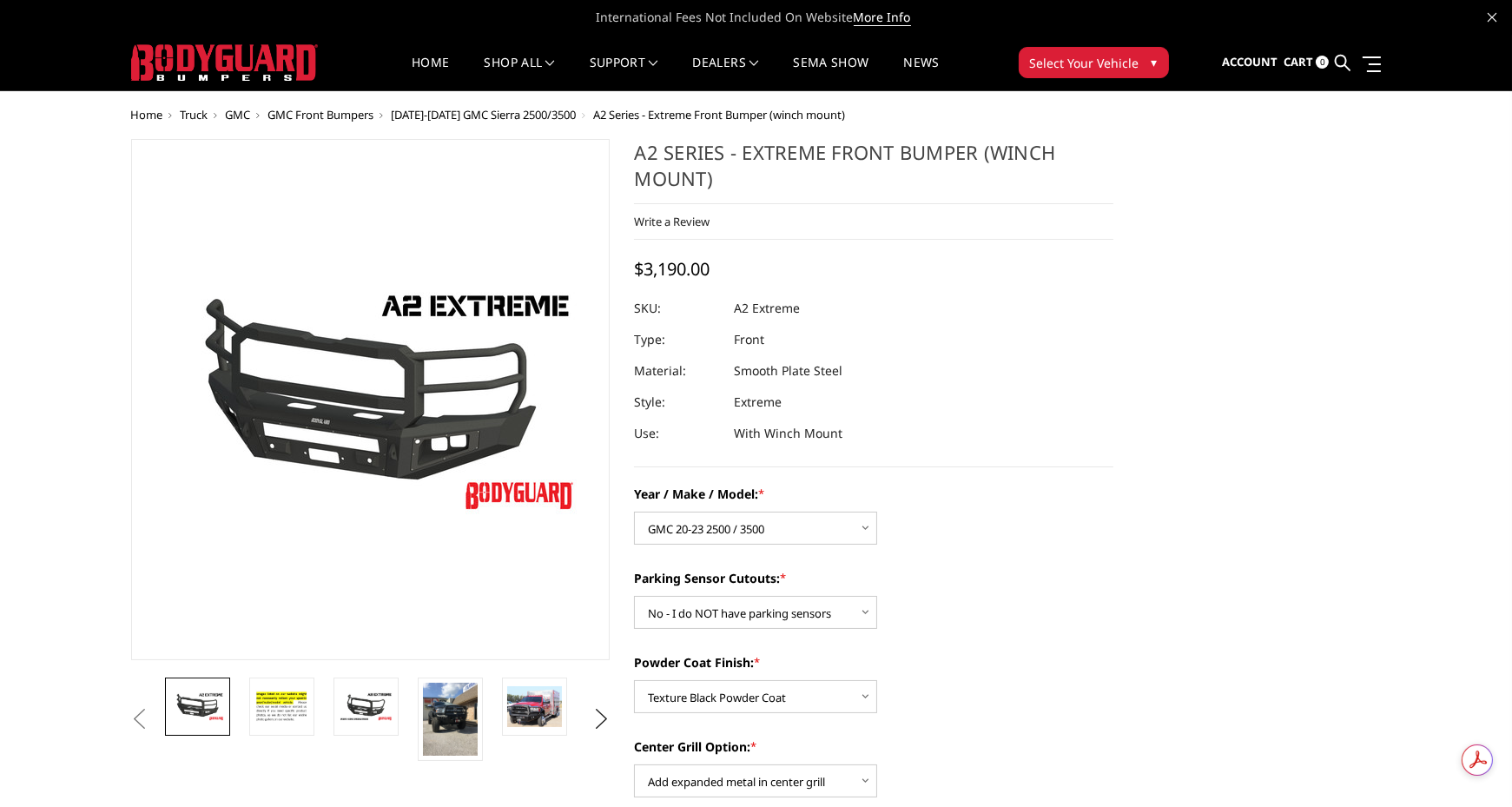
click at [521, 115] on span "[DATE]-[DATE] GMC Sierra 2500/3500" at bounding box center [485, 114] width 185 height 16
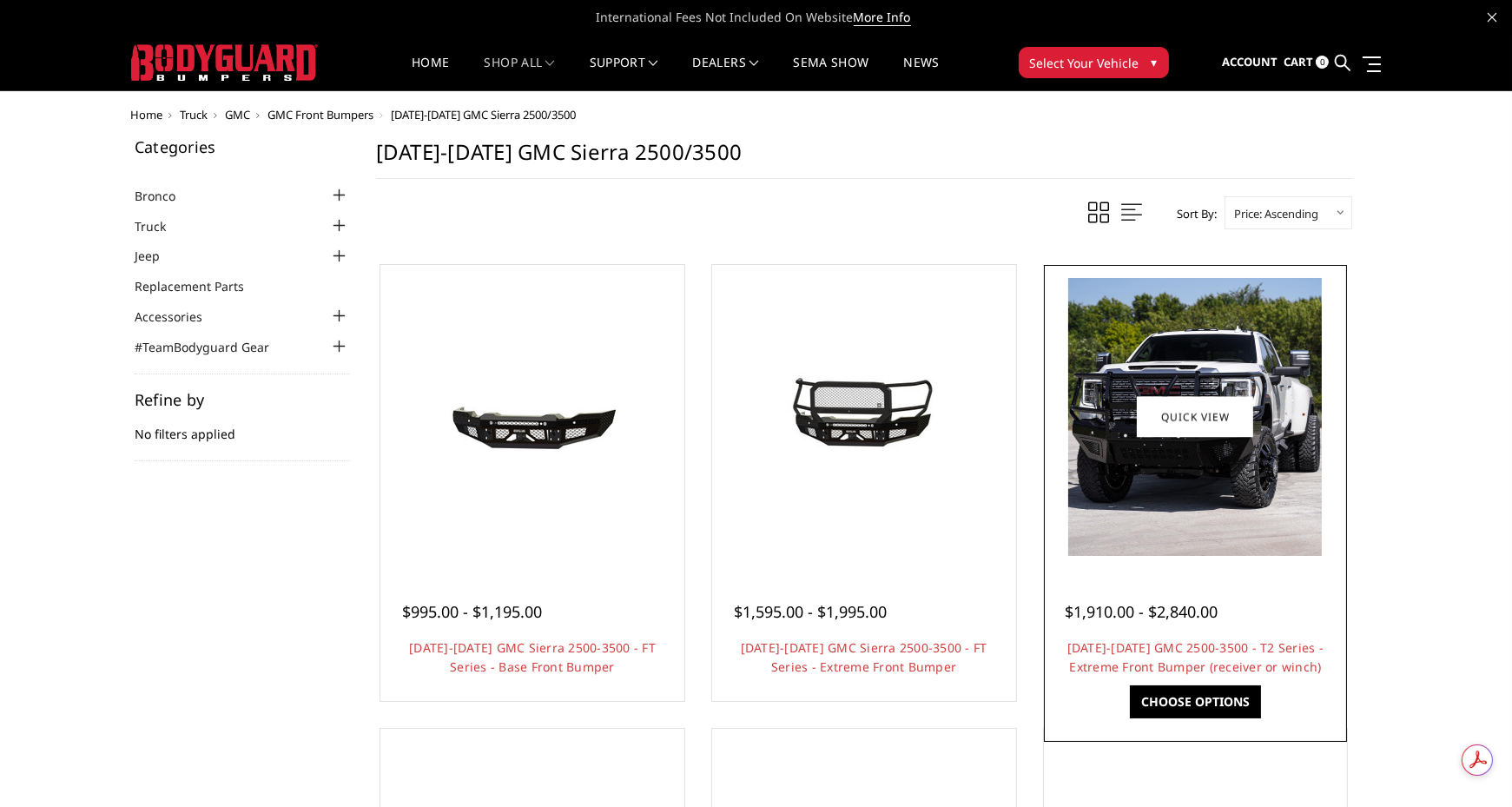
click at [1347, 431] on div "Quick view $1,910.00 - $2,840.00 2020-2023 GMC 2500-3500 - T2 Series - Extreme …" at bounding box center [1195, 483] width 306 height 438
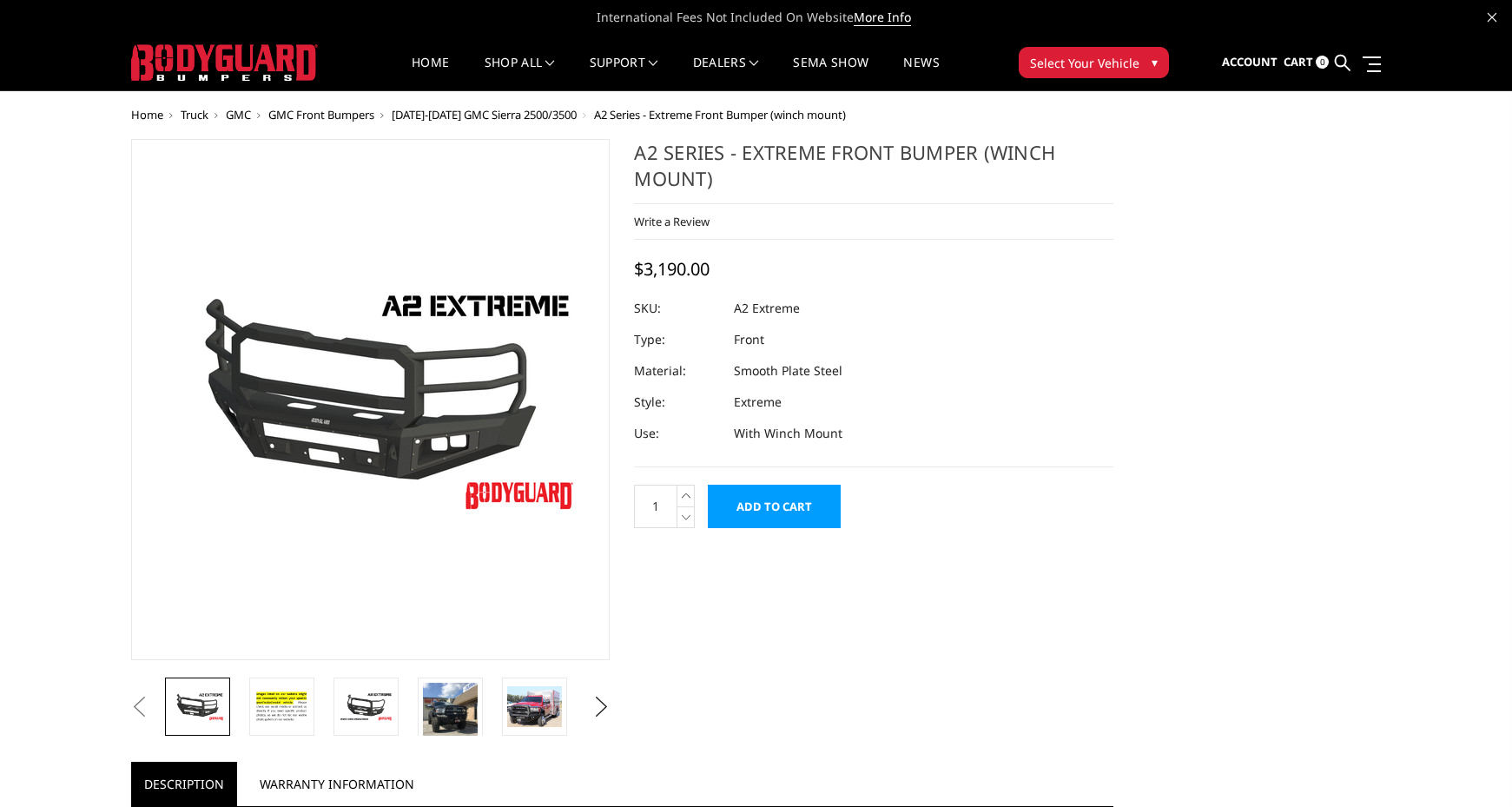
select select "1352"
select select "541"
select select "518"
select select "1080"
select select "1696"
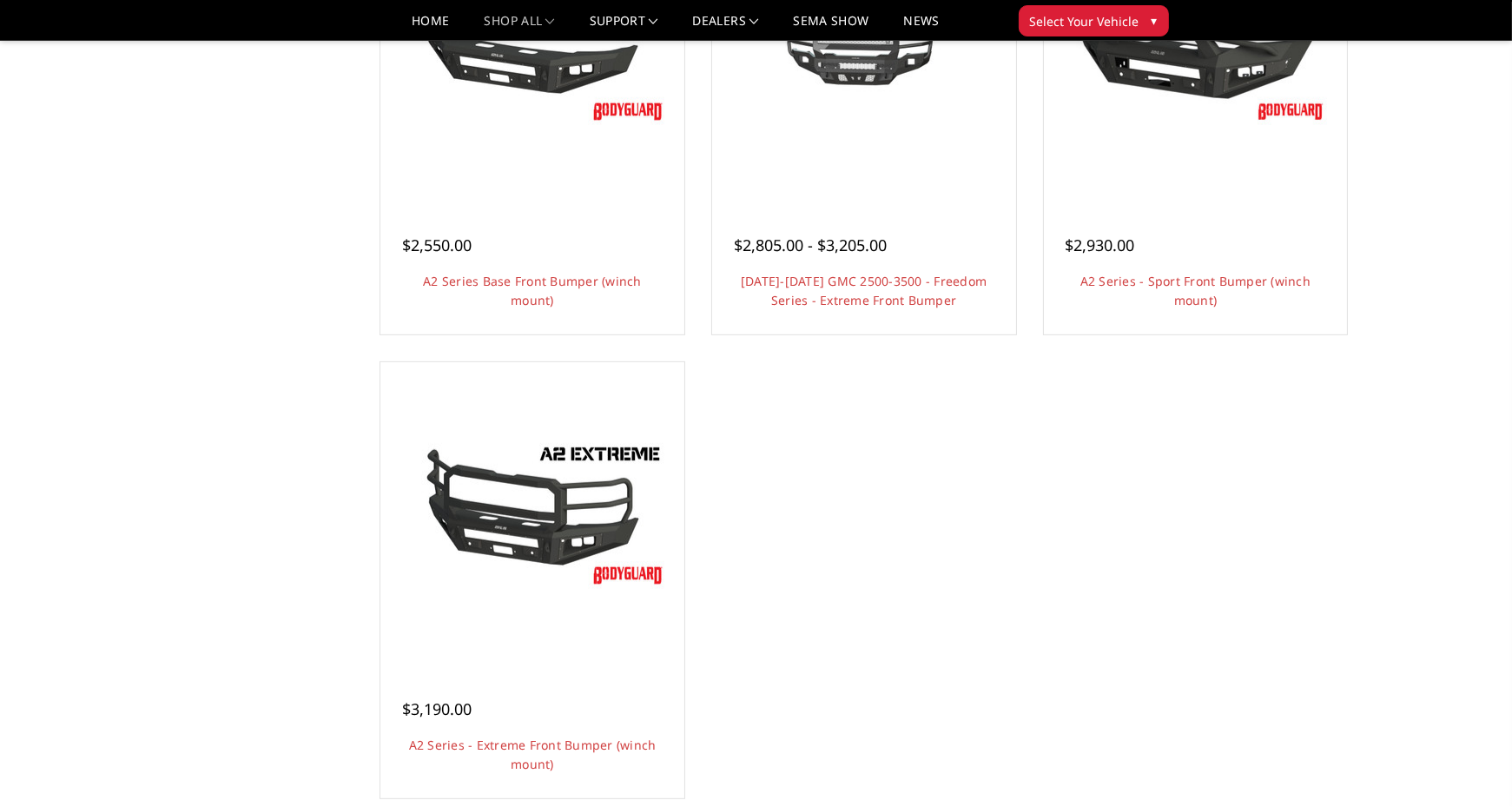
scroll to position [1261, 0]
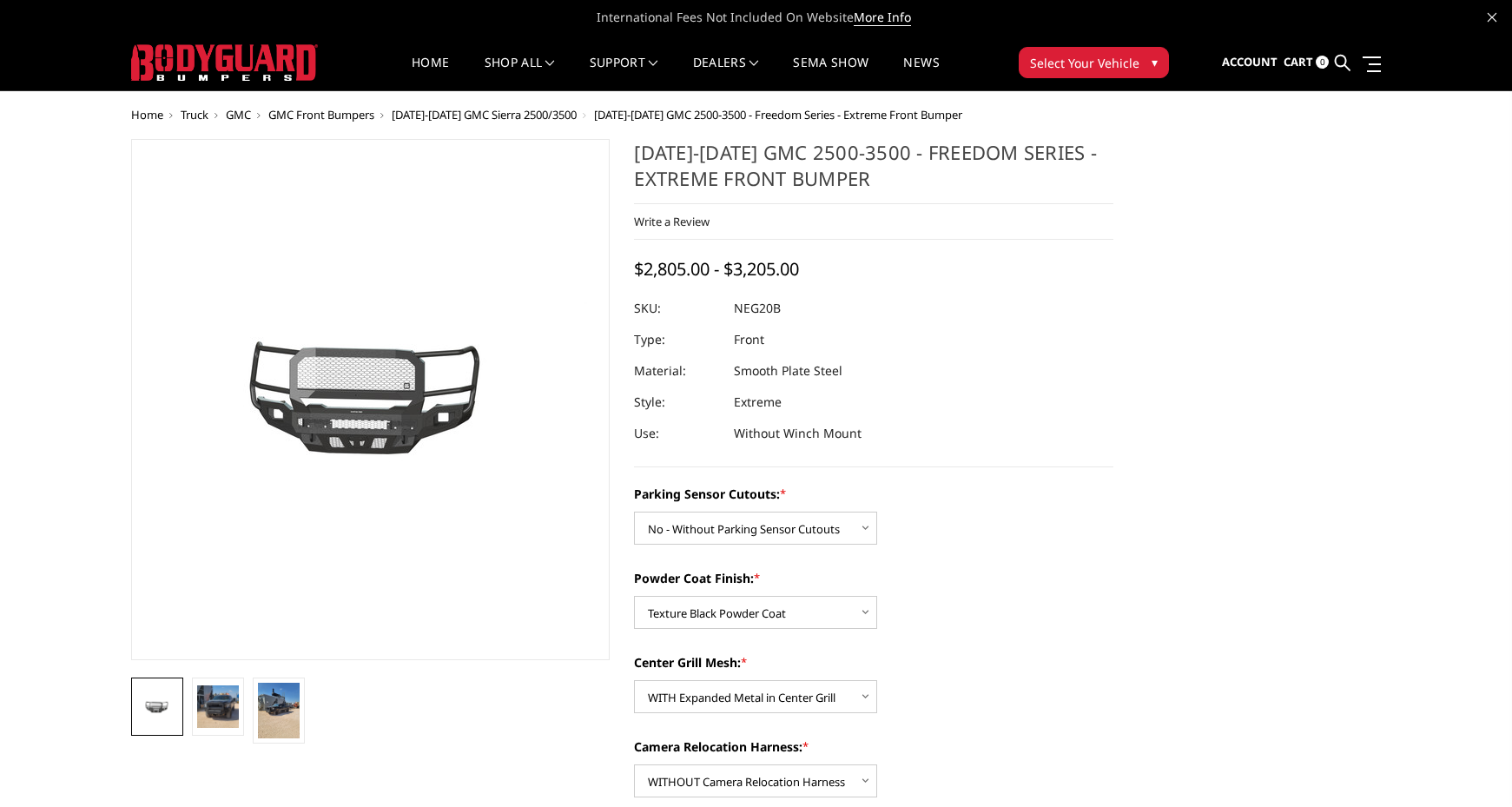
select select "2881"
select select "2884"
select select "2885"
select select "2888"
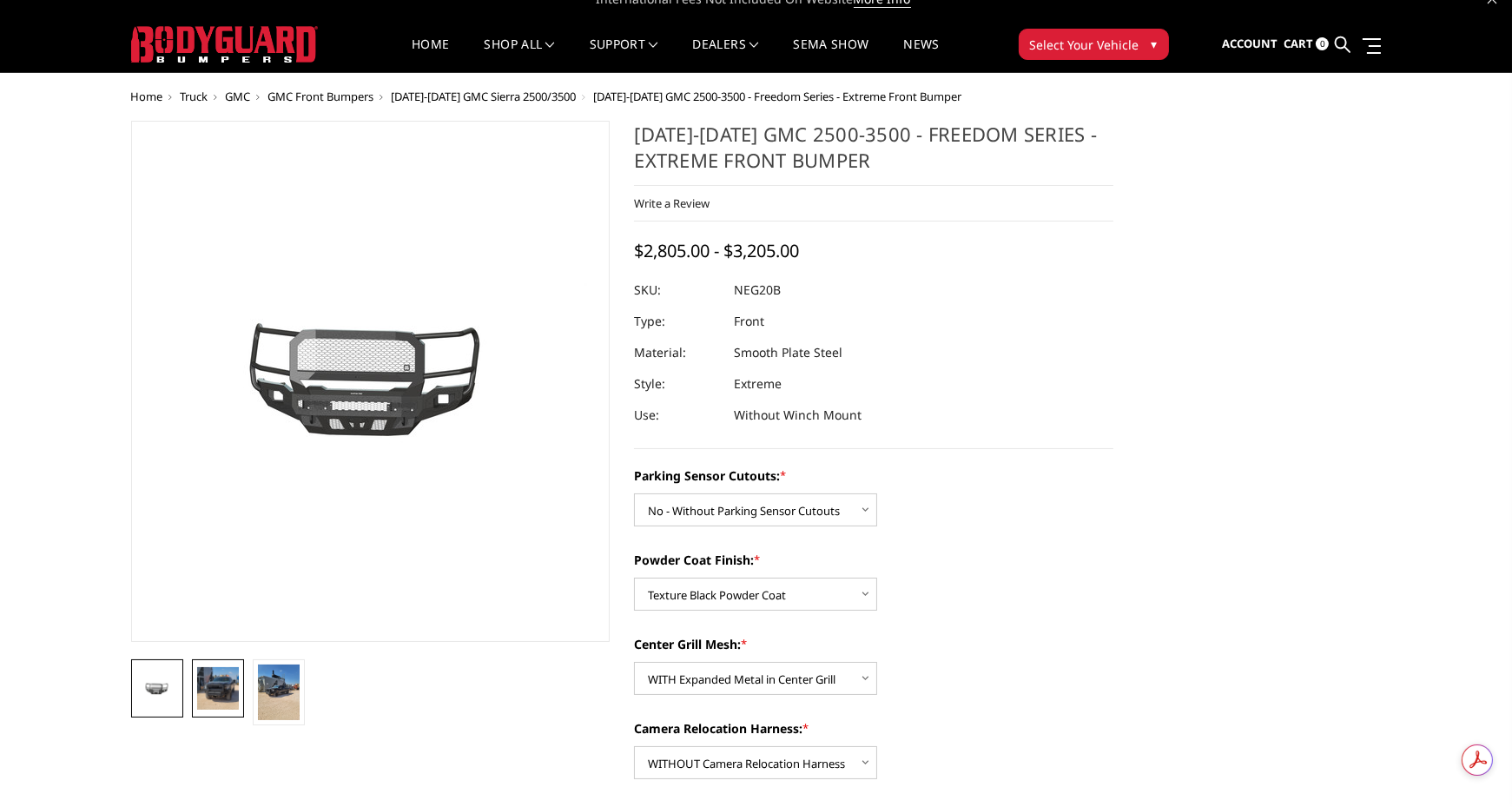
click at [217, 680] on img at bounding box center [218, 688] width 41 height 41
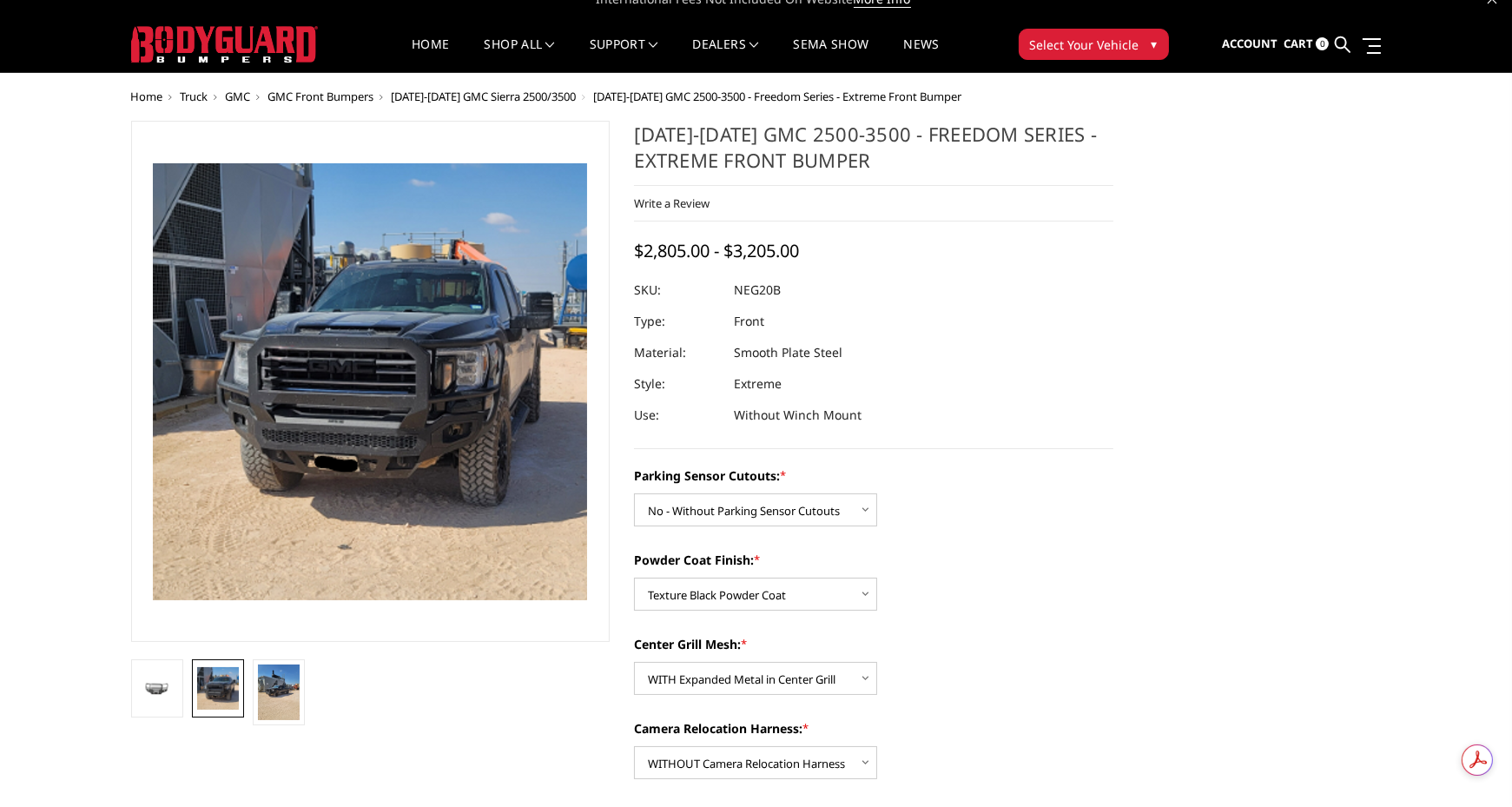
click at [554, 95] on span "[DATE]-[DATE] GMC Sierra 2500/3500" at bounding box center [485, 95] width 185 height 16
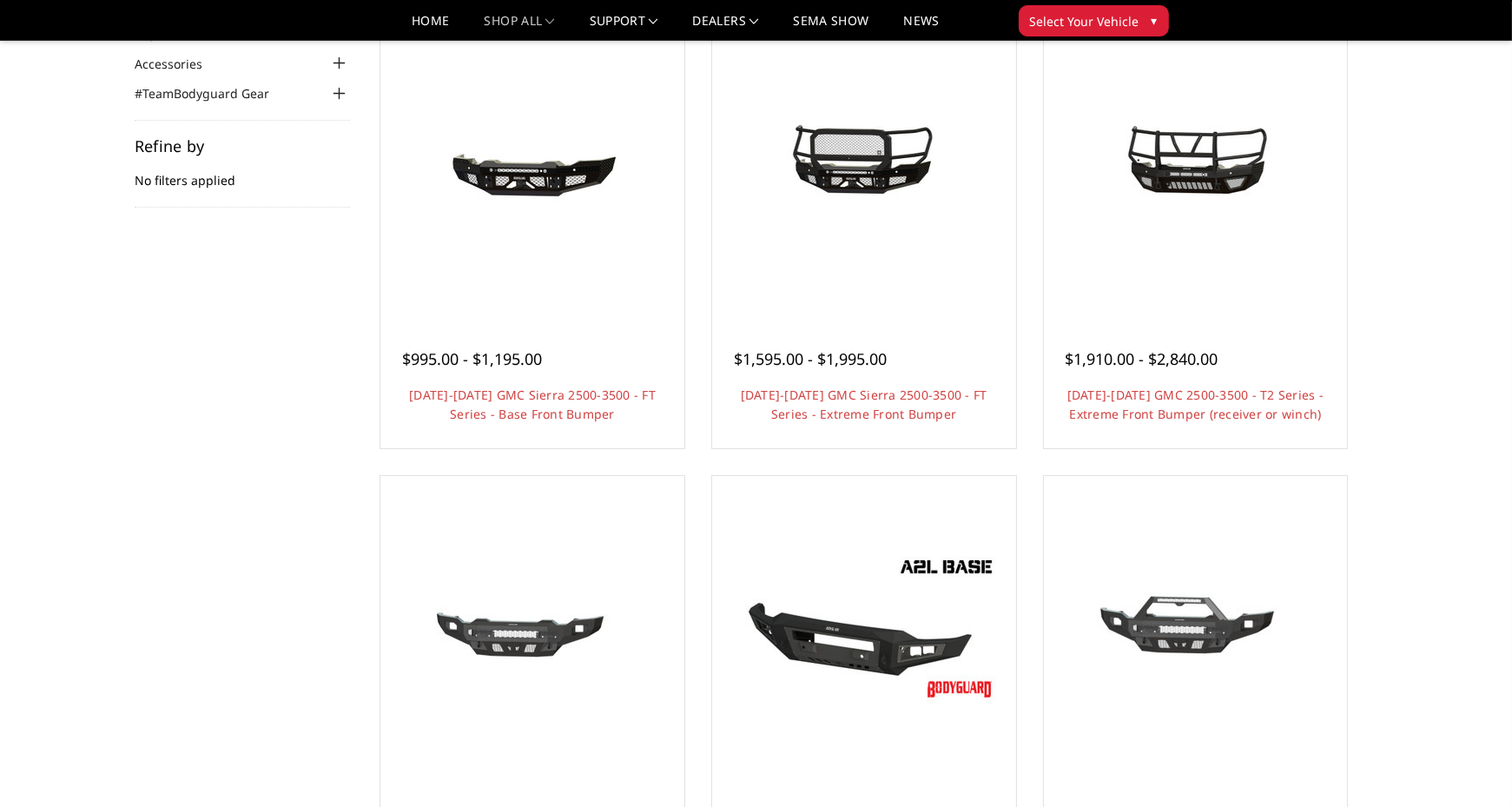
scroll to position [199, 0]
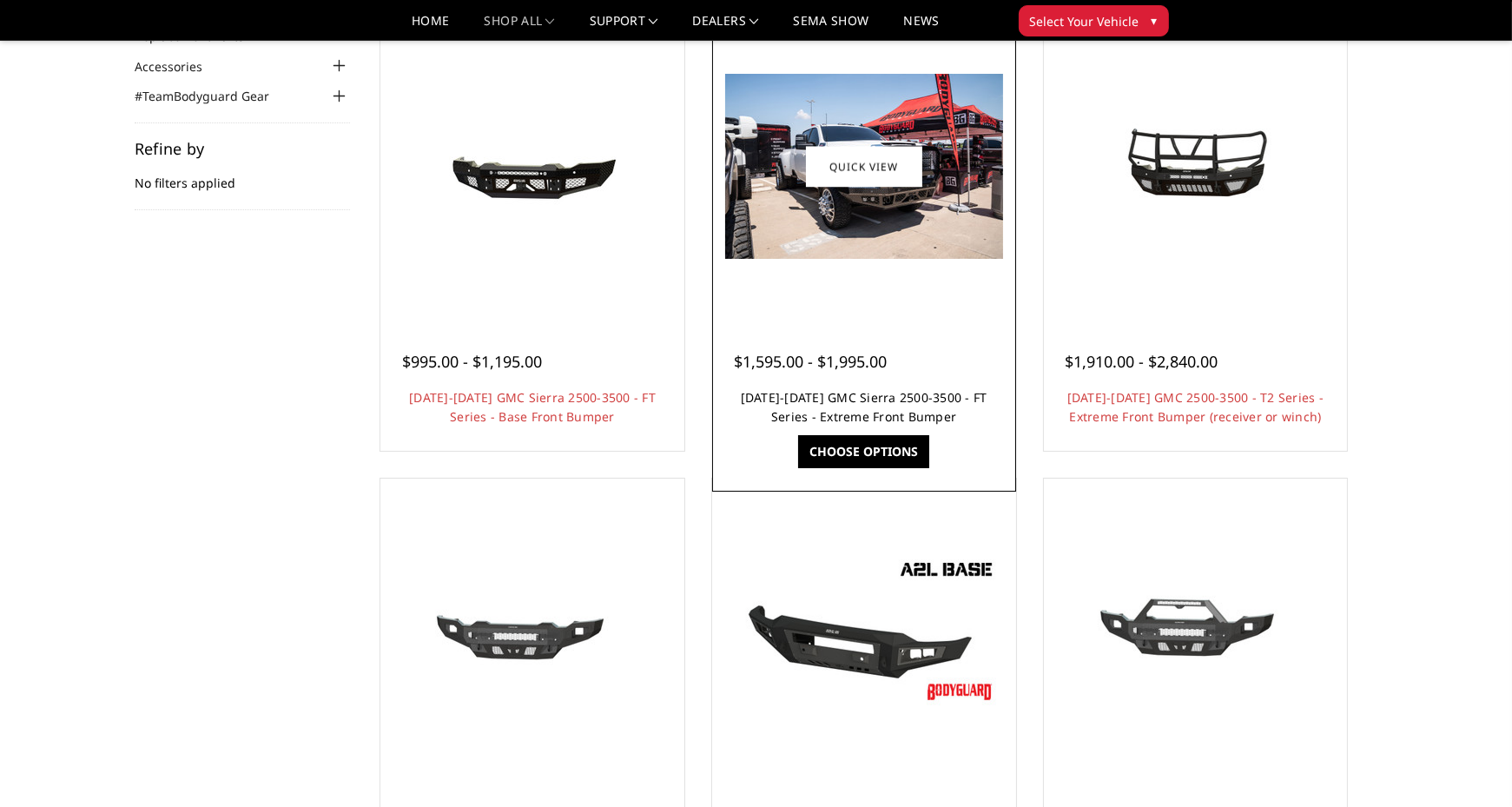
click at [925, 398] on link "[DATE]-[DATE] GMC Sierra 2500-3500 - FT Series - Extreme Front Bumper" at bounding box center [864, 407] width 247 height 36
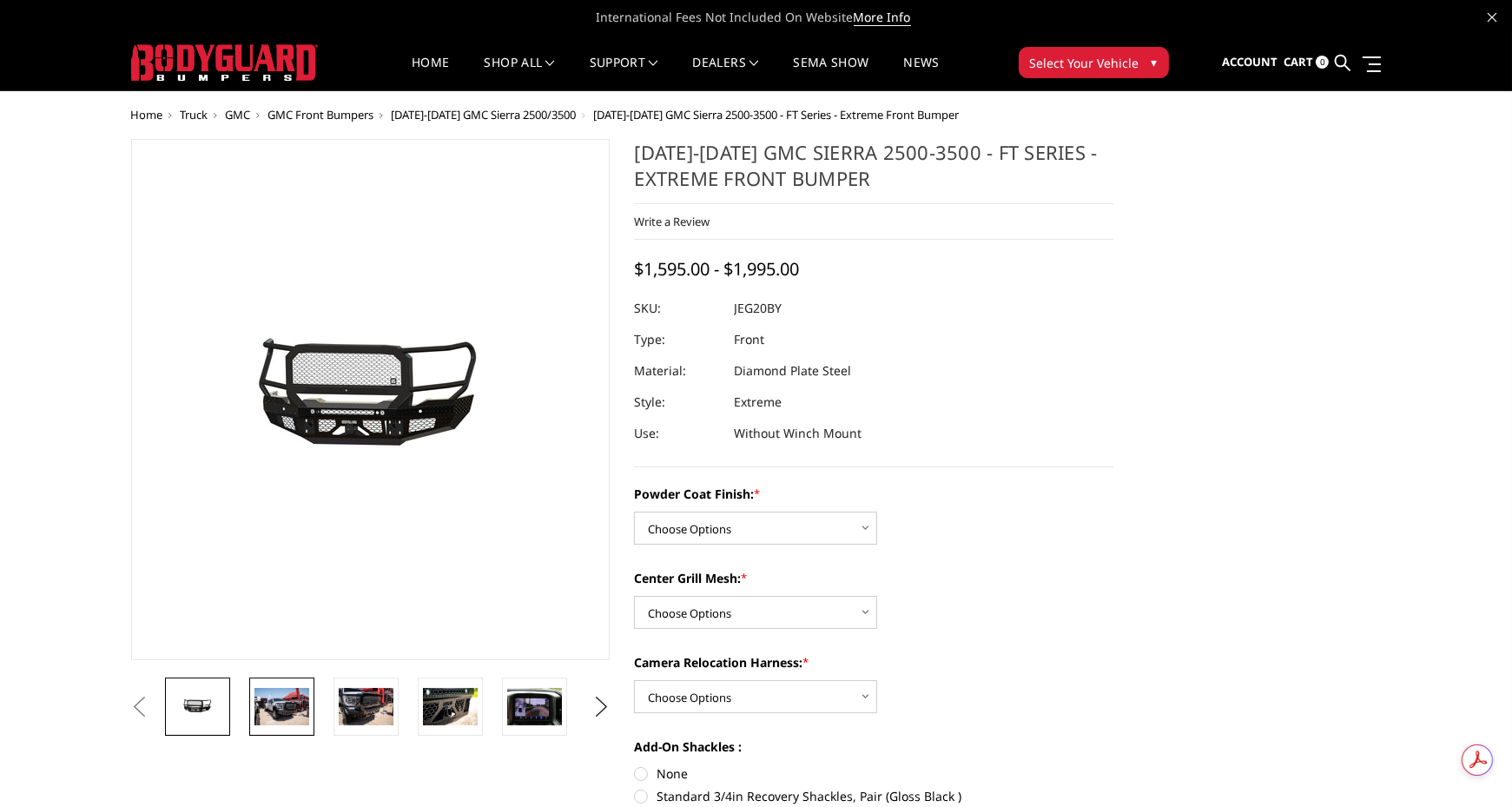
click at [290, 684] on link at bounding box center [282, 706] width 65 height 58
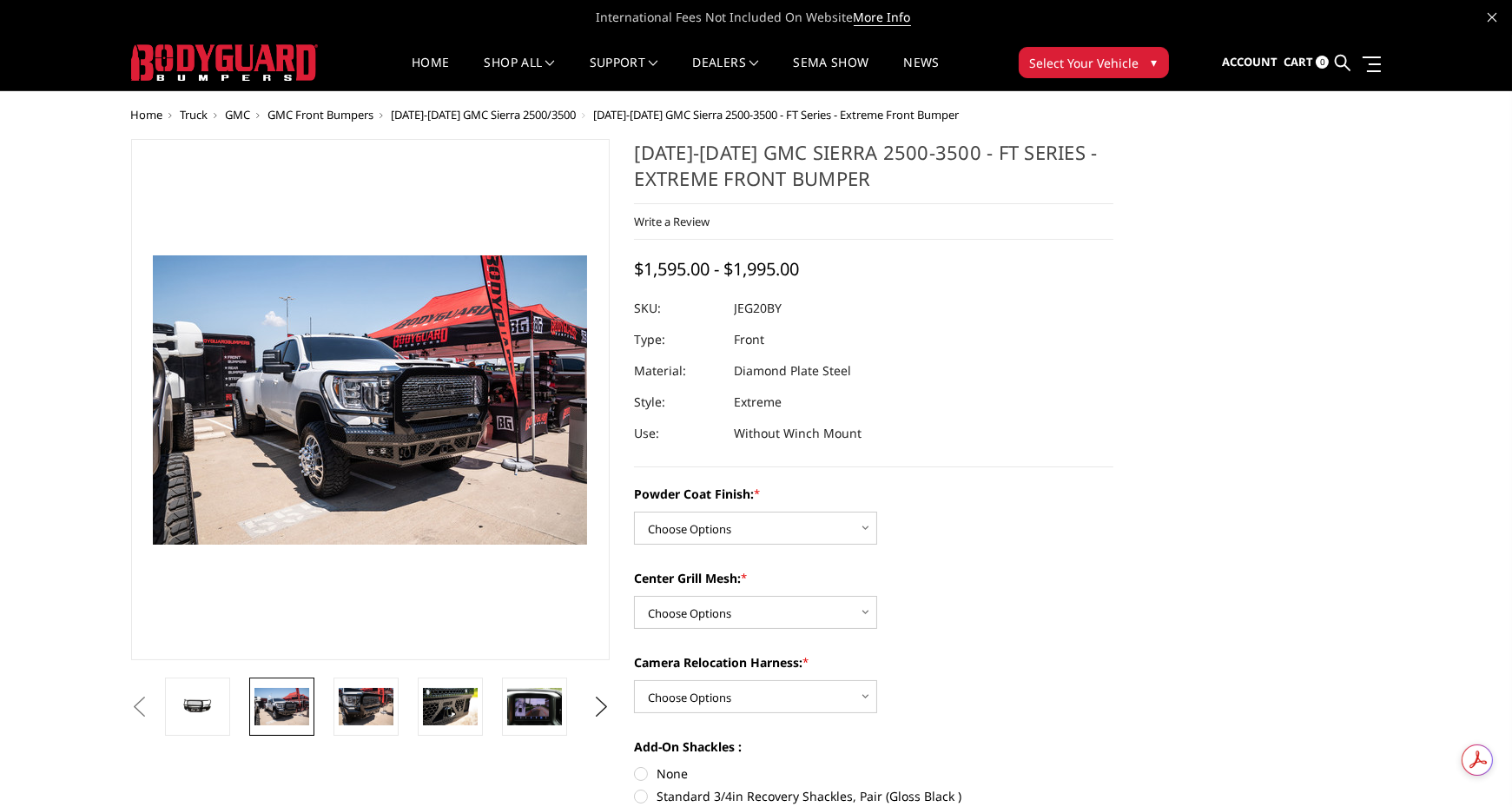
click at [279, 479] on img at bounding box center [688, 510] width 1112 height 742
click at [362, 713] on img at bounding box center [366, 706] width 55 height 37
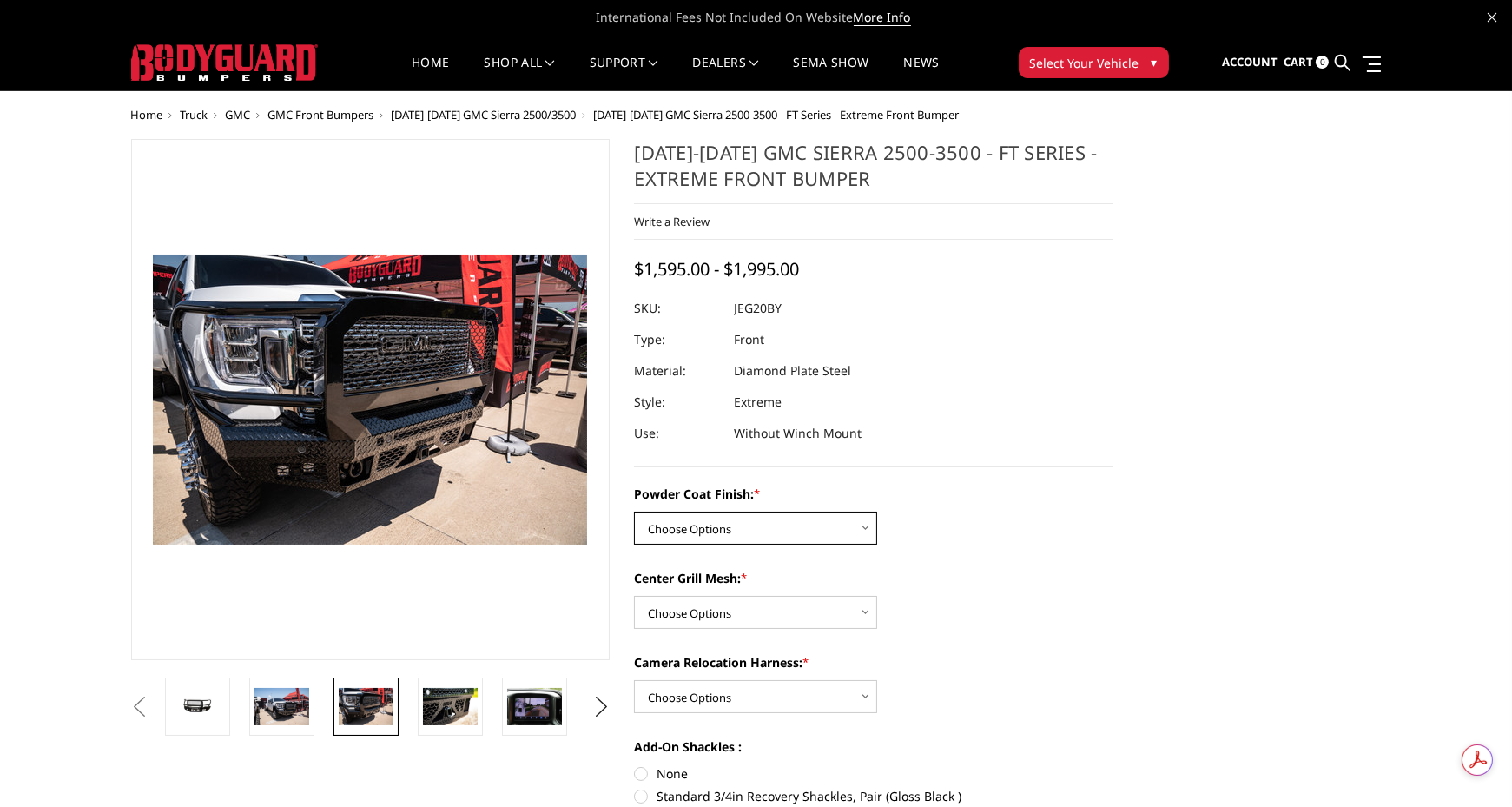
click at [842, 514] on select "Choose Options Bare Metal Gloss Black Powder Coat Textured Black Powder Coat" at bounding box center [756, 528] width 243 height 33
select select "3258"
click at [634, 511] on select "Choose Options Bare Metal Gloss Black Powder Coat Textured Black Powder Coat" at bounding box center [756, 528] width 243 height 33
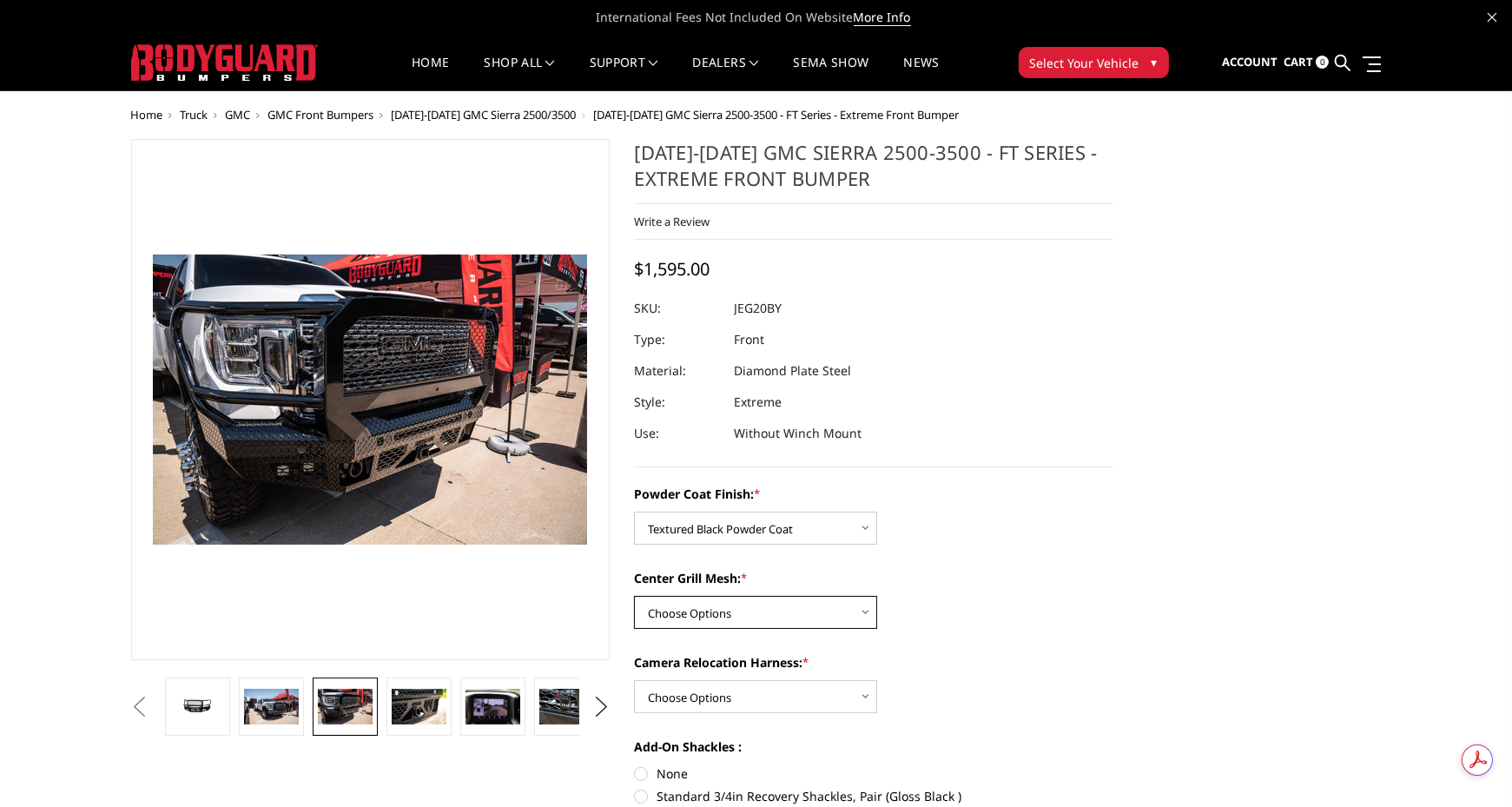
click at [833, 616] on select "Choose Options WITH Expanded Metal in Center Grill WITHOUT Expanded Metal in Ce…" at bounding box center [756, 612] width 243 height 33
select select "3259"
click at [634, 596] on select "Choose Options WITH Expanded Metal in Center Grill WITHOUT Expanded Metal in Ce…" at bounding box center [756, 612] width 243 height 33
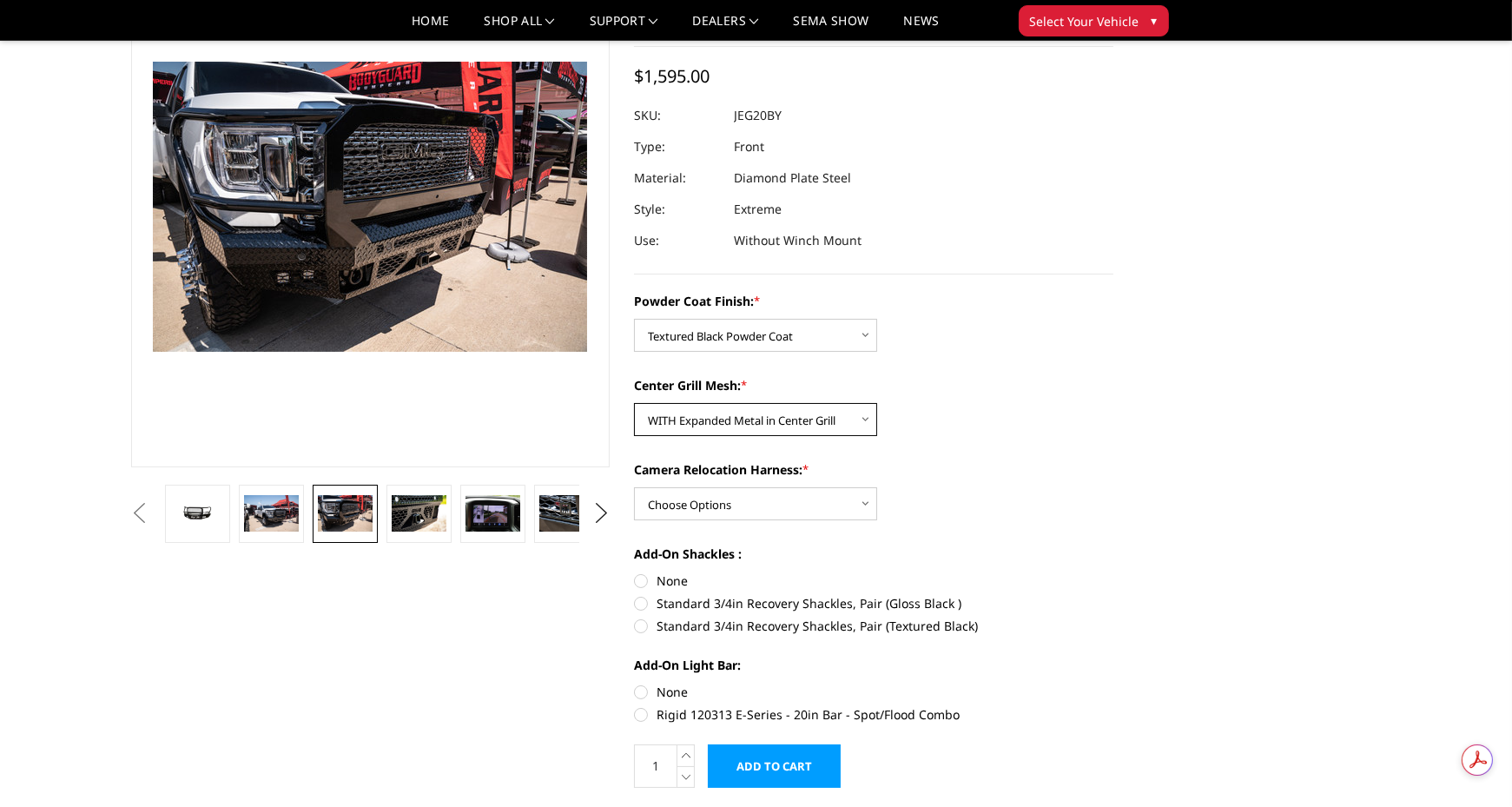
scroll to position [142, 0]
click at [829, 507] on select "Choose Options WITH Camera Relocation Harness WITHOUT Camera Relocation Harness" at bounding box center [756, 503] width 243 height 33
select select "3262"
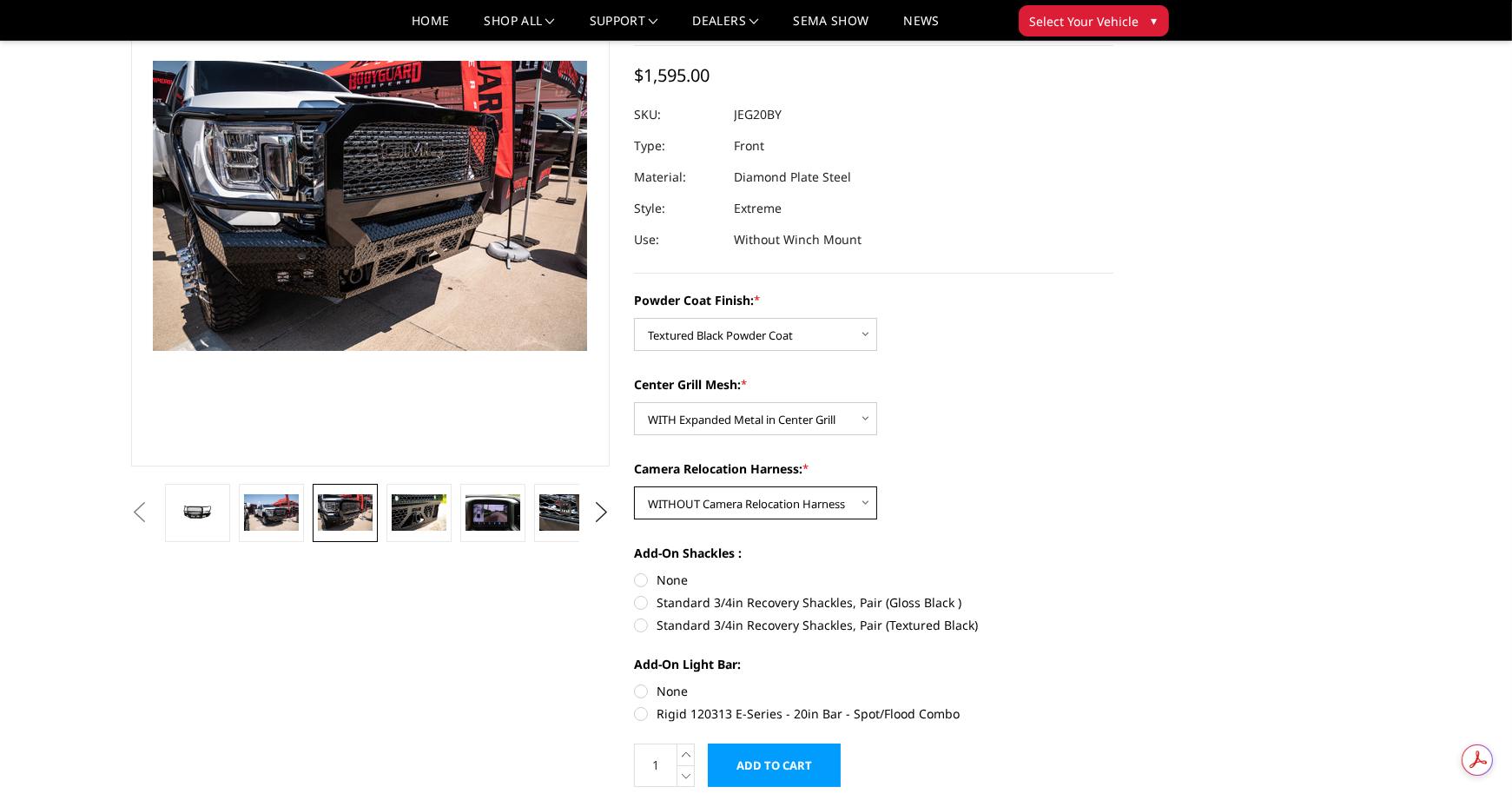
click at [634, 487] on select "Choose Options WITH Camera Relocation Harness WITHOUT Camera Relocation Harness" at bounding box center [756, 503] width 243 height 33
click at [949, 624] on label "Standard 3/4in Recovery Shackles, Pair (Textured Black)" at bounding box center [874, 625] width 479 height 18
click at [1114, 594] on input "Standard 3/4in Recovery Shackles, Pair (Textured Black)" at bounding box center [1114, 593] width 1 height 1
radio input "true"
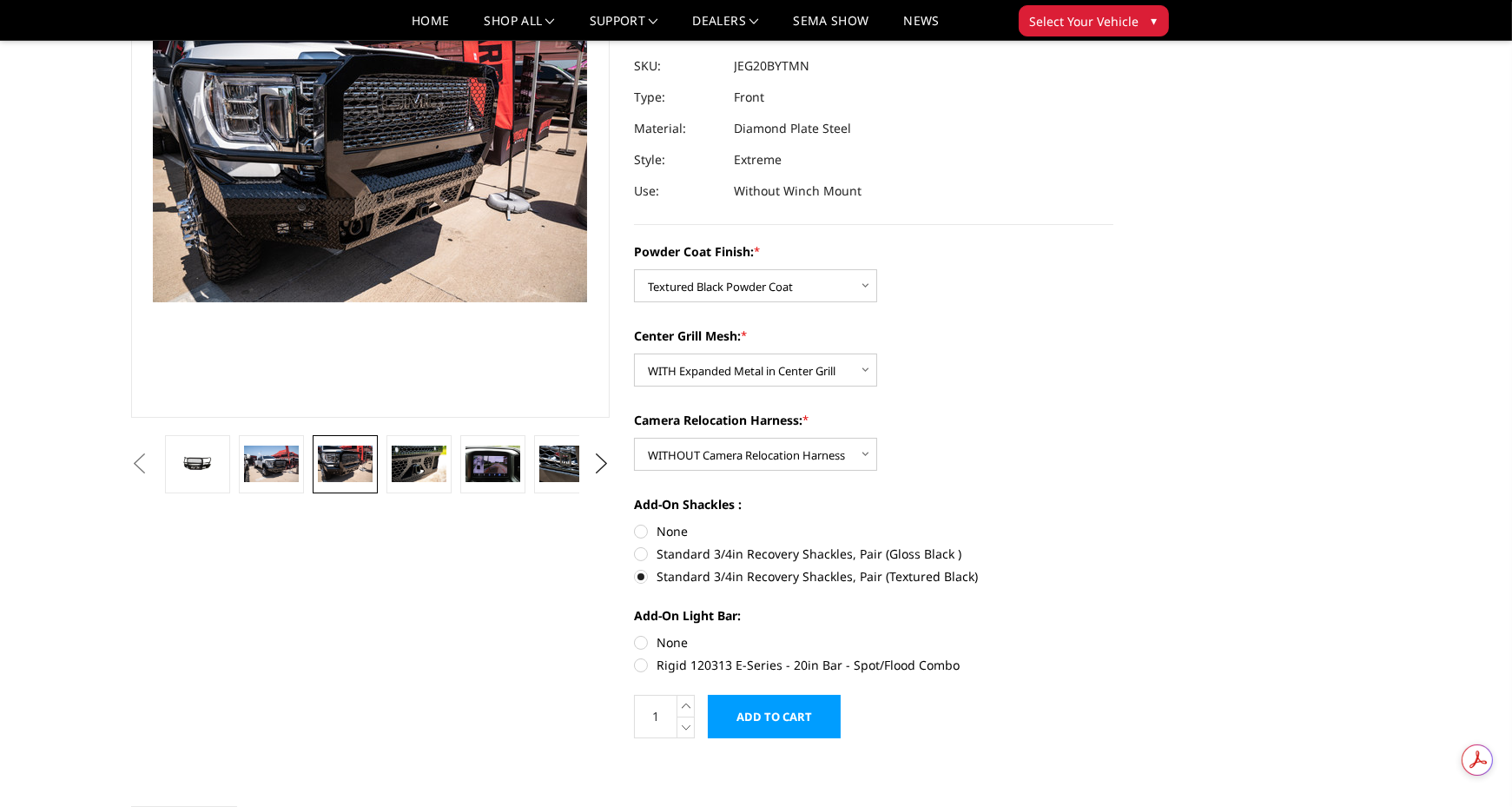
scroll to position [192, 0]
click at [651, 642] on label "None" at bounding box center [874, 642] width 479 height 18
click at [635, 633] on input "None" at bounding box center [634, 633] width 1 height 1
radio input "true"
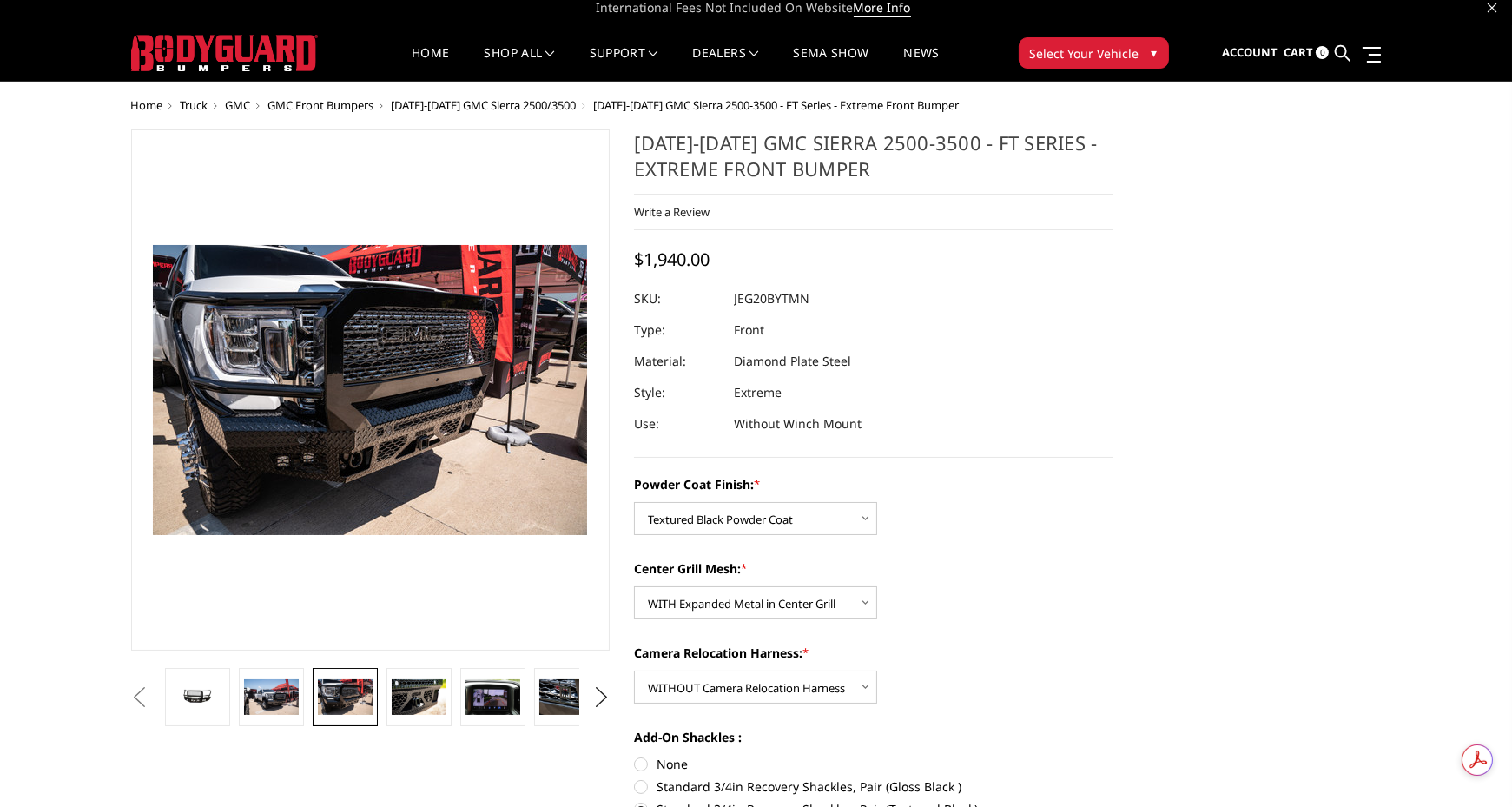
scroll to position [0, 0]
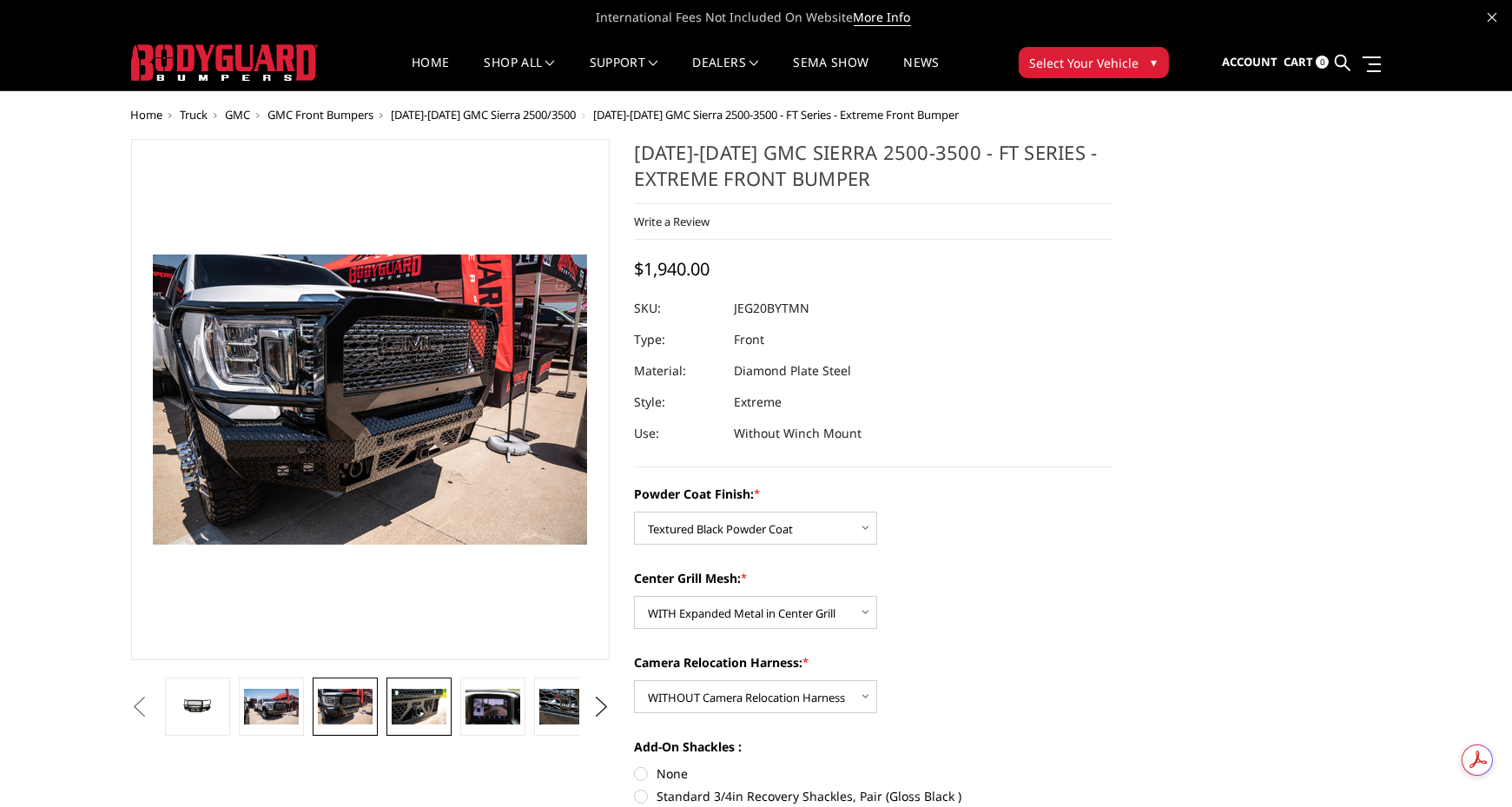
click at [423, 703] on img at bounding box center [420, 707] width 55 height 37
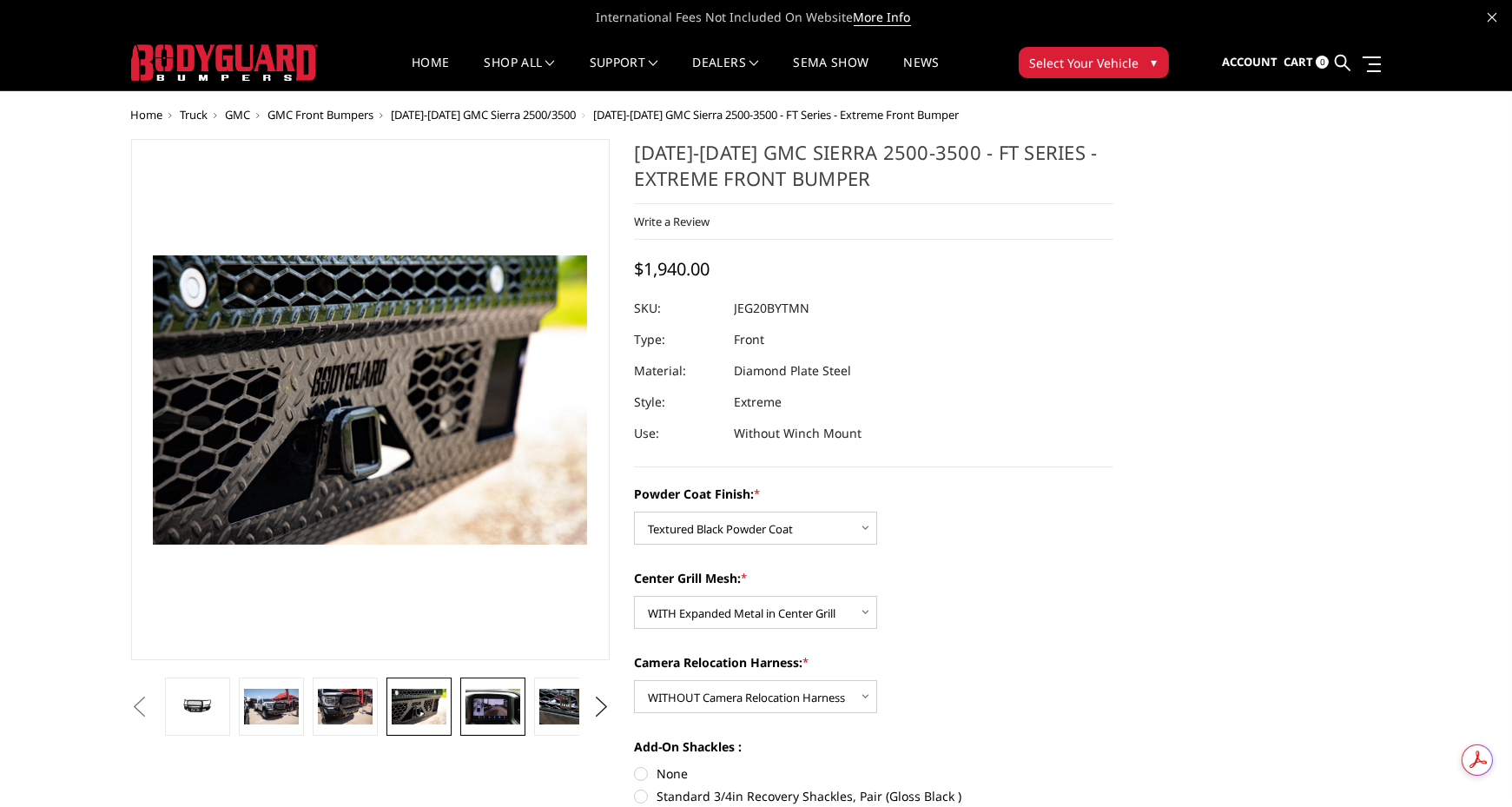
click at [502, 702] on img at bounding box center [493, 707] width 55 height 37
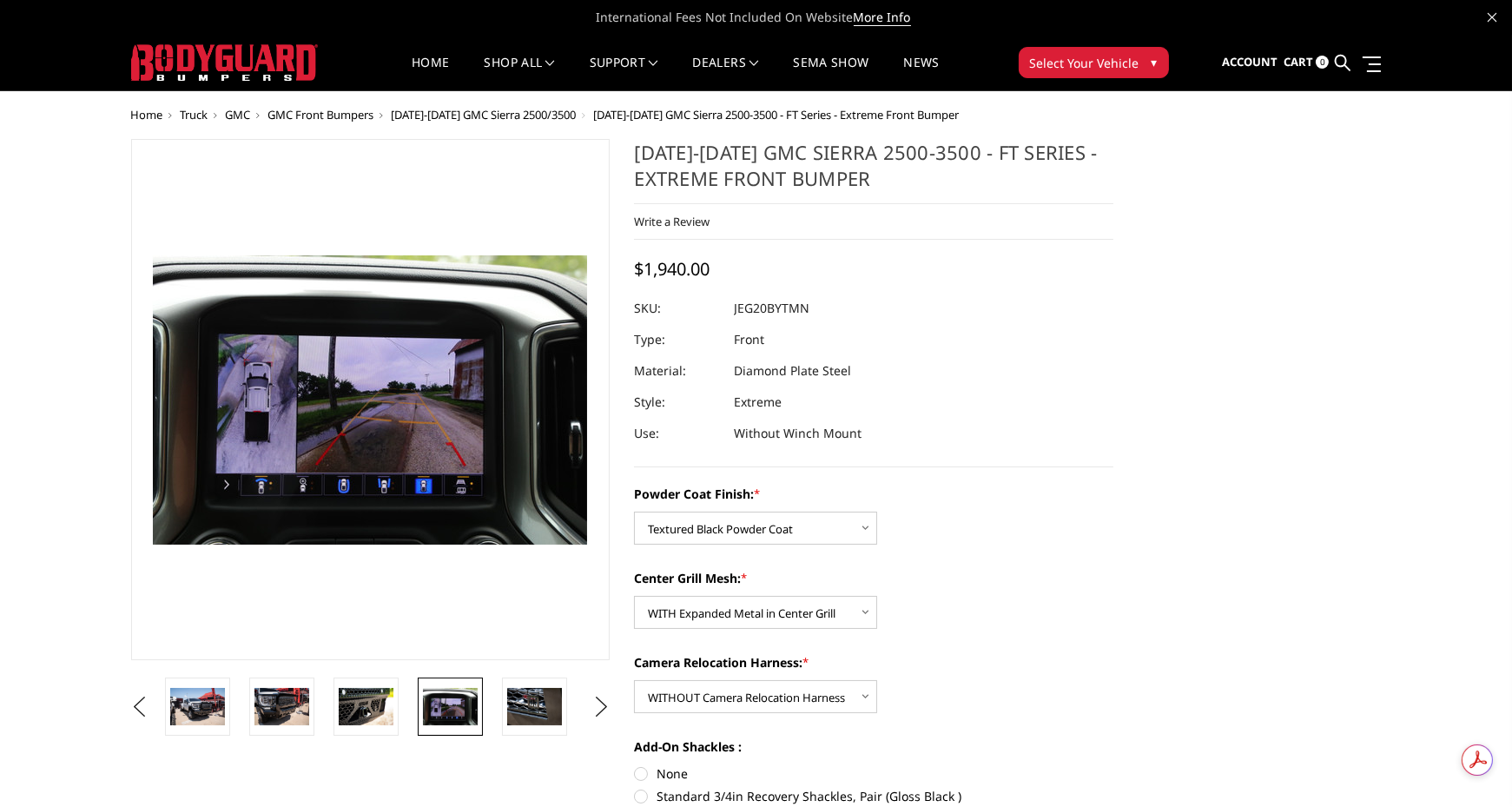
click at [479, 724] on link at bounding box center [450, 706] width 65 height 58
click at [532, 714] on img at bounding box center [534, 706] width 55 height 37
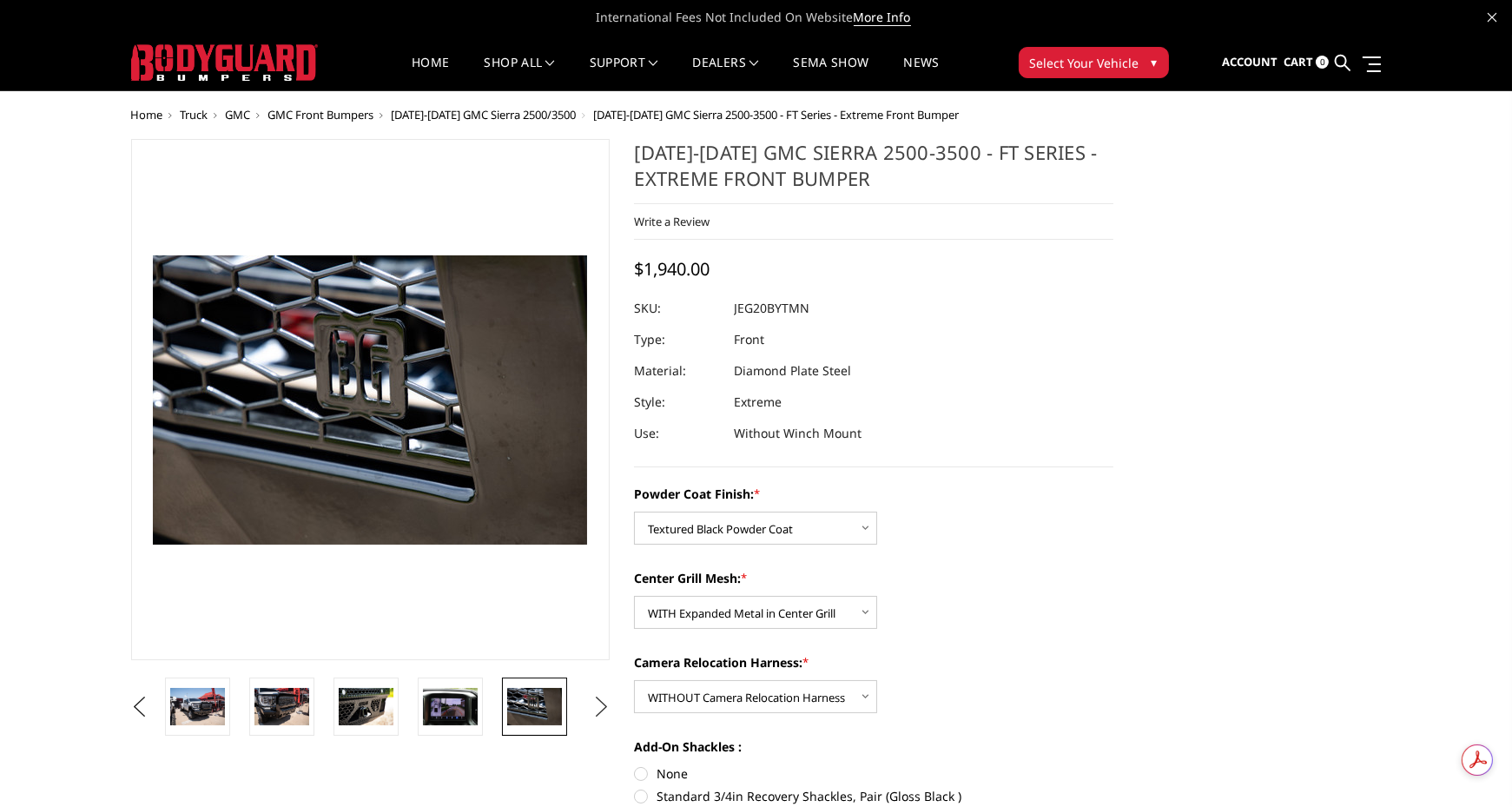
click at [599, 697] on button "Next" at bounding box center [600, 707] width 26 height 26
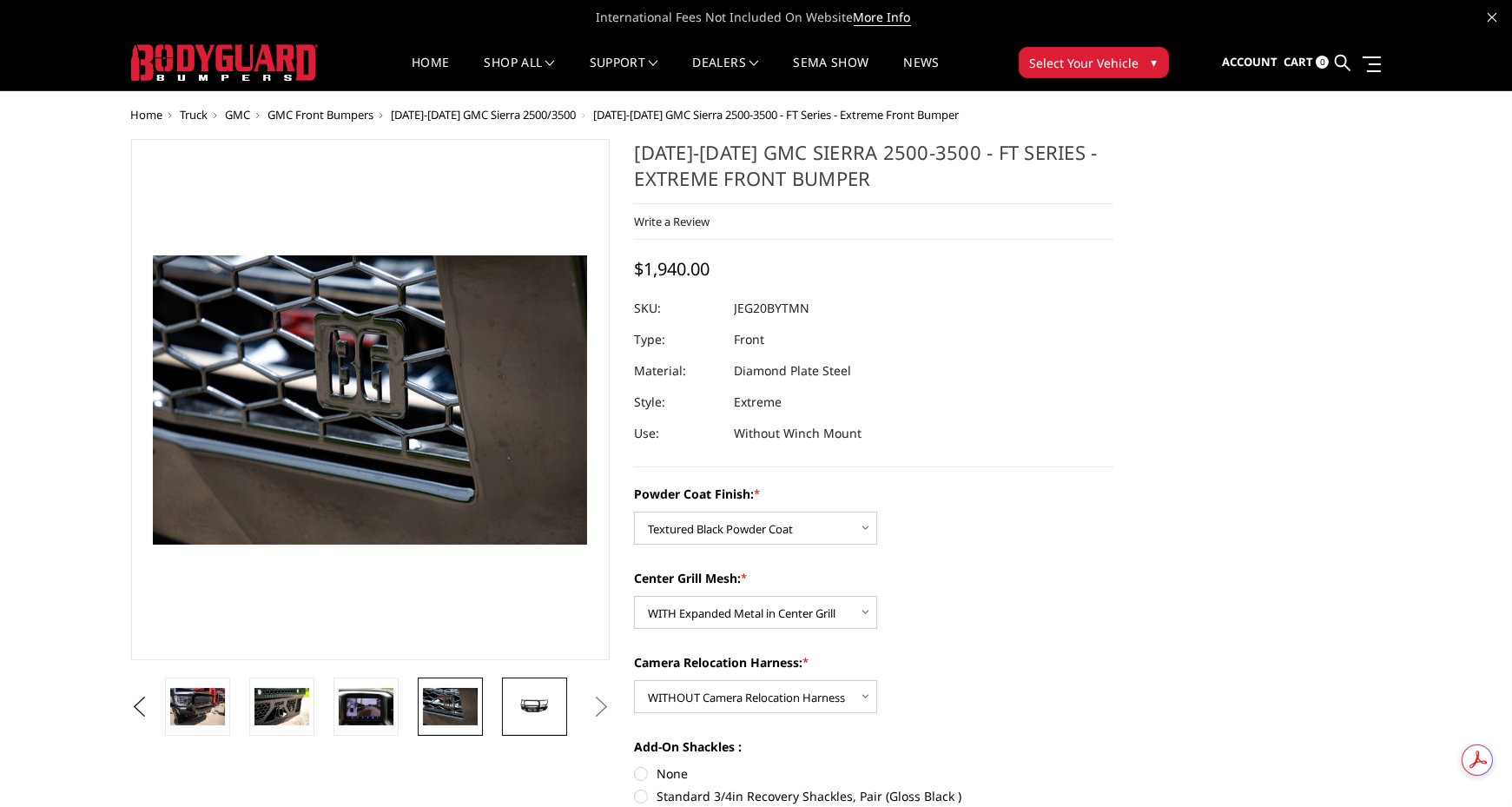
click at [539, 712] on img at bounding box center [534, 707] width 55 height 26
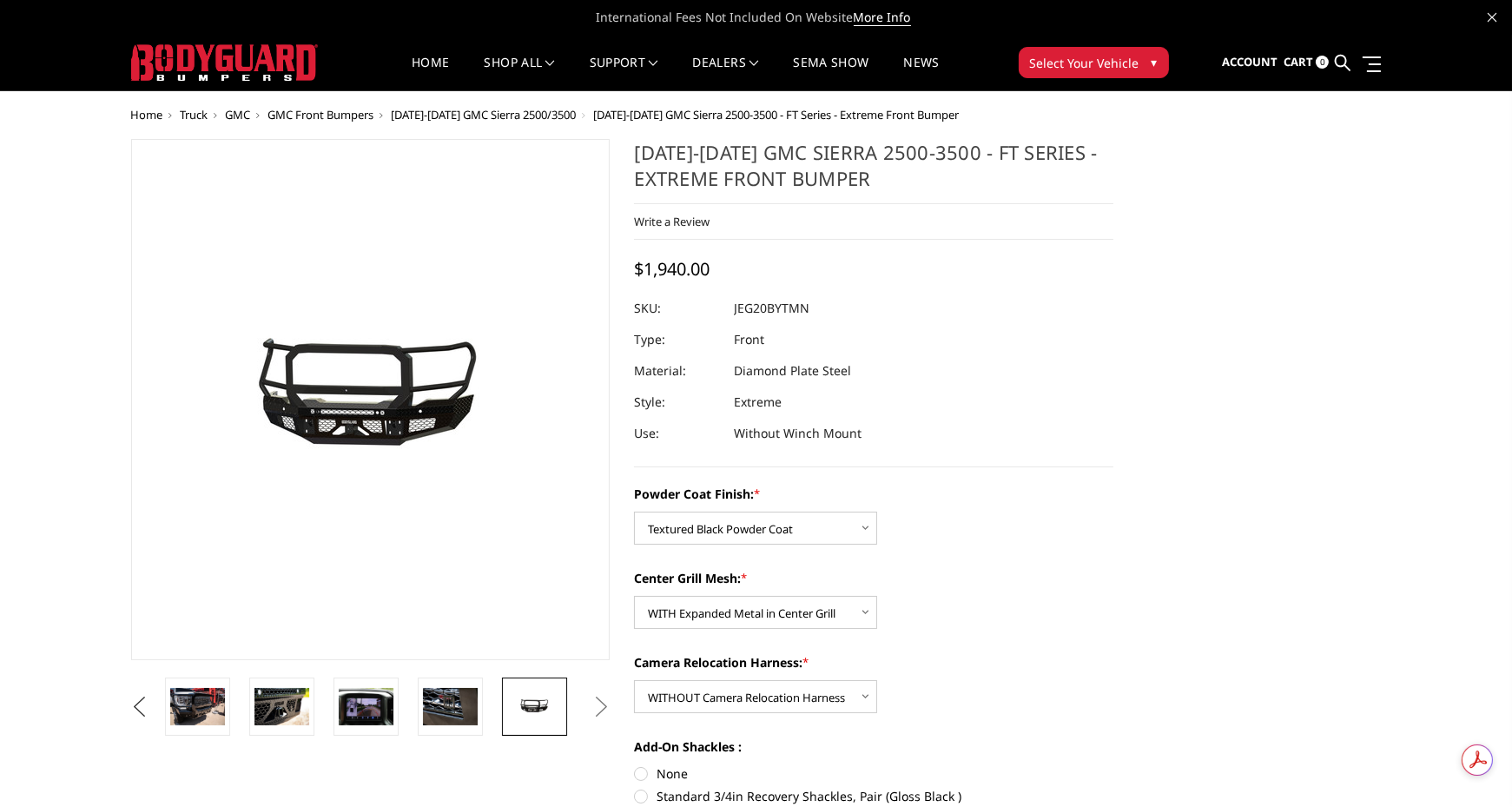
click at [153, 703] on button "Previous" at bounding box center [140, 707] width 26 height 26
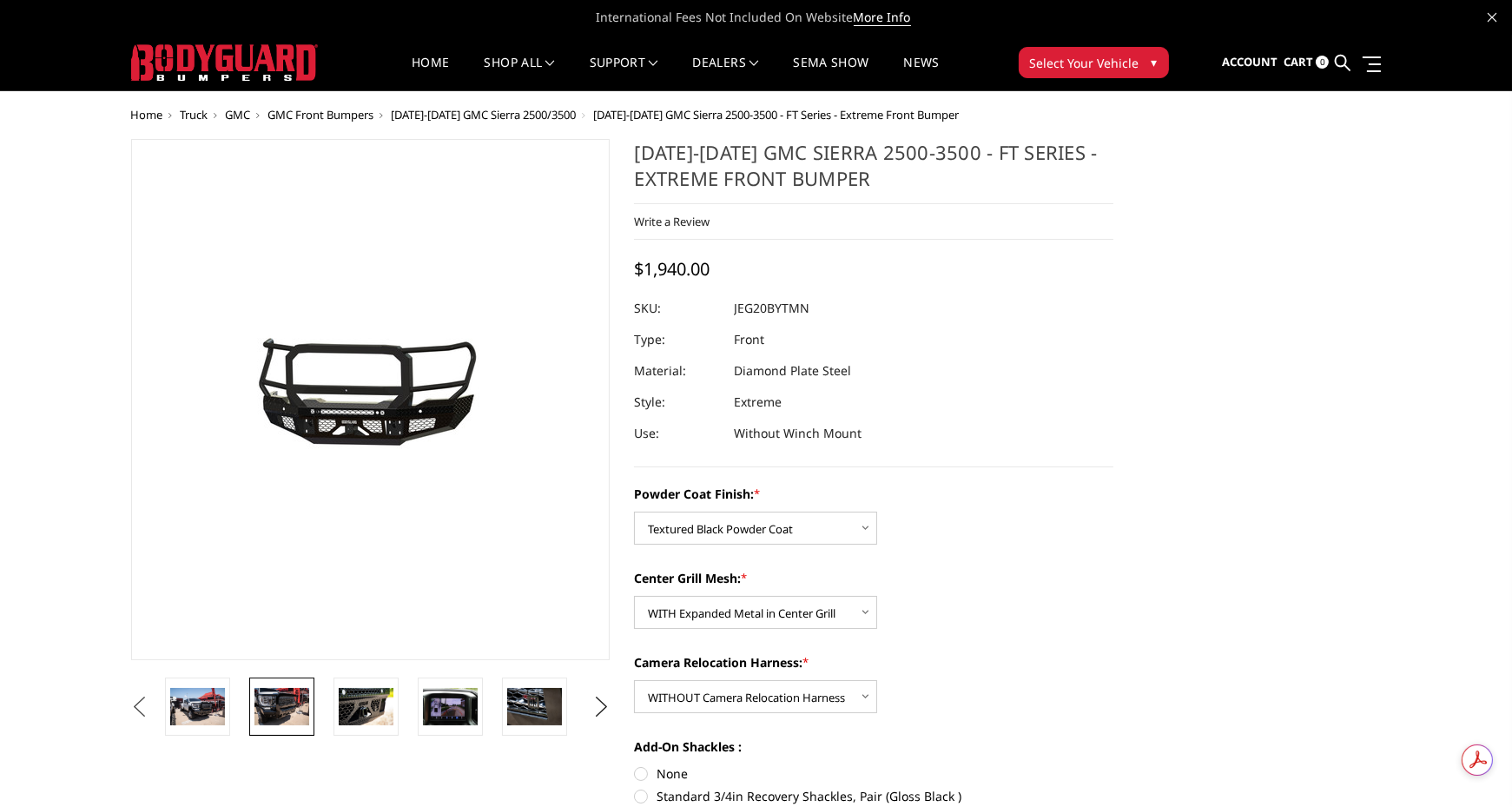
click at [262, 702] on img at bounding box center [282, 706] width 55 height 37
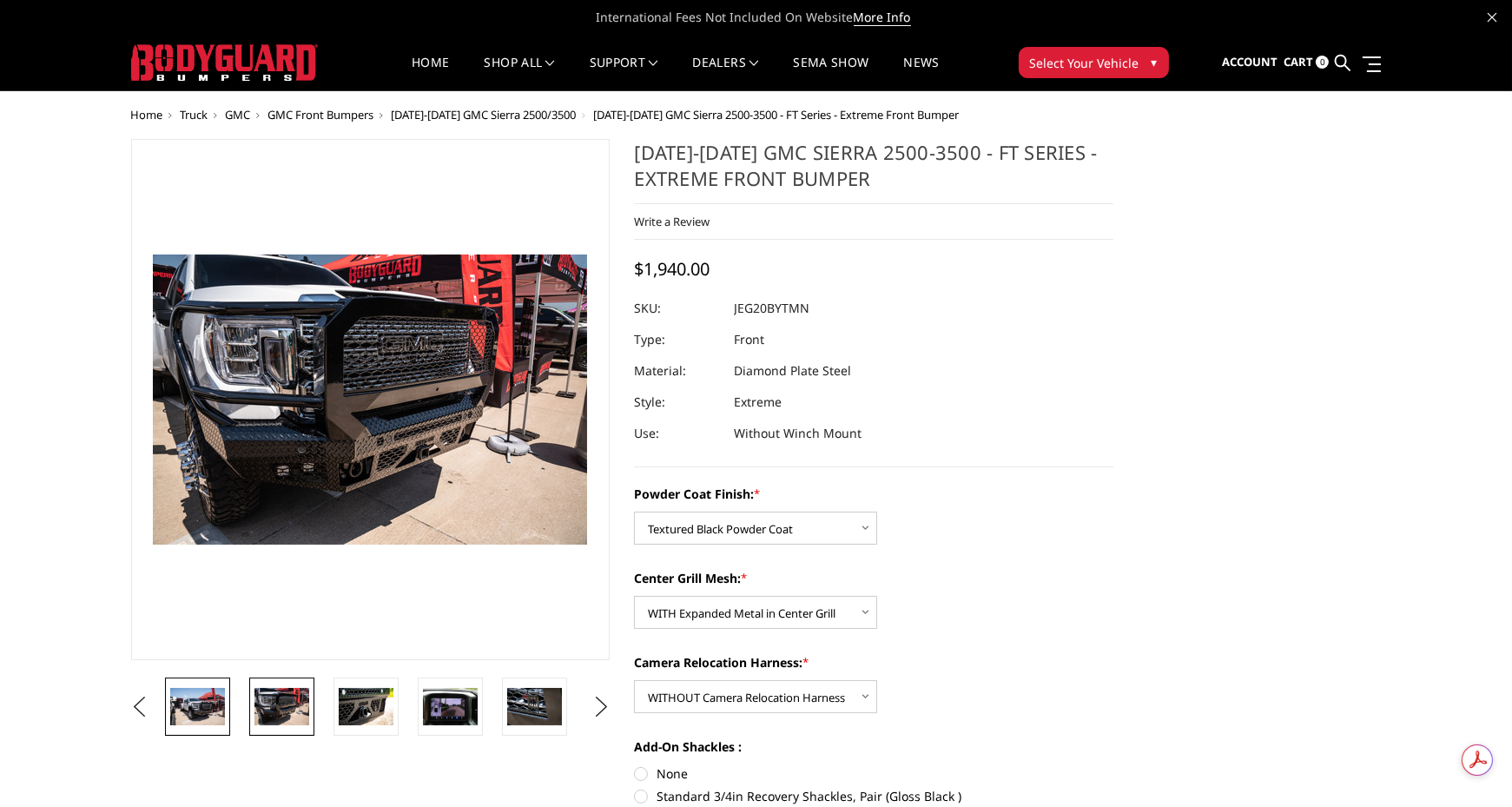
click at [209, 701] on img at bounding box center [197, 706] width 55 height 37
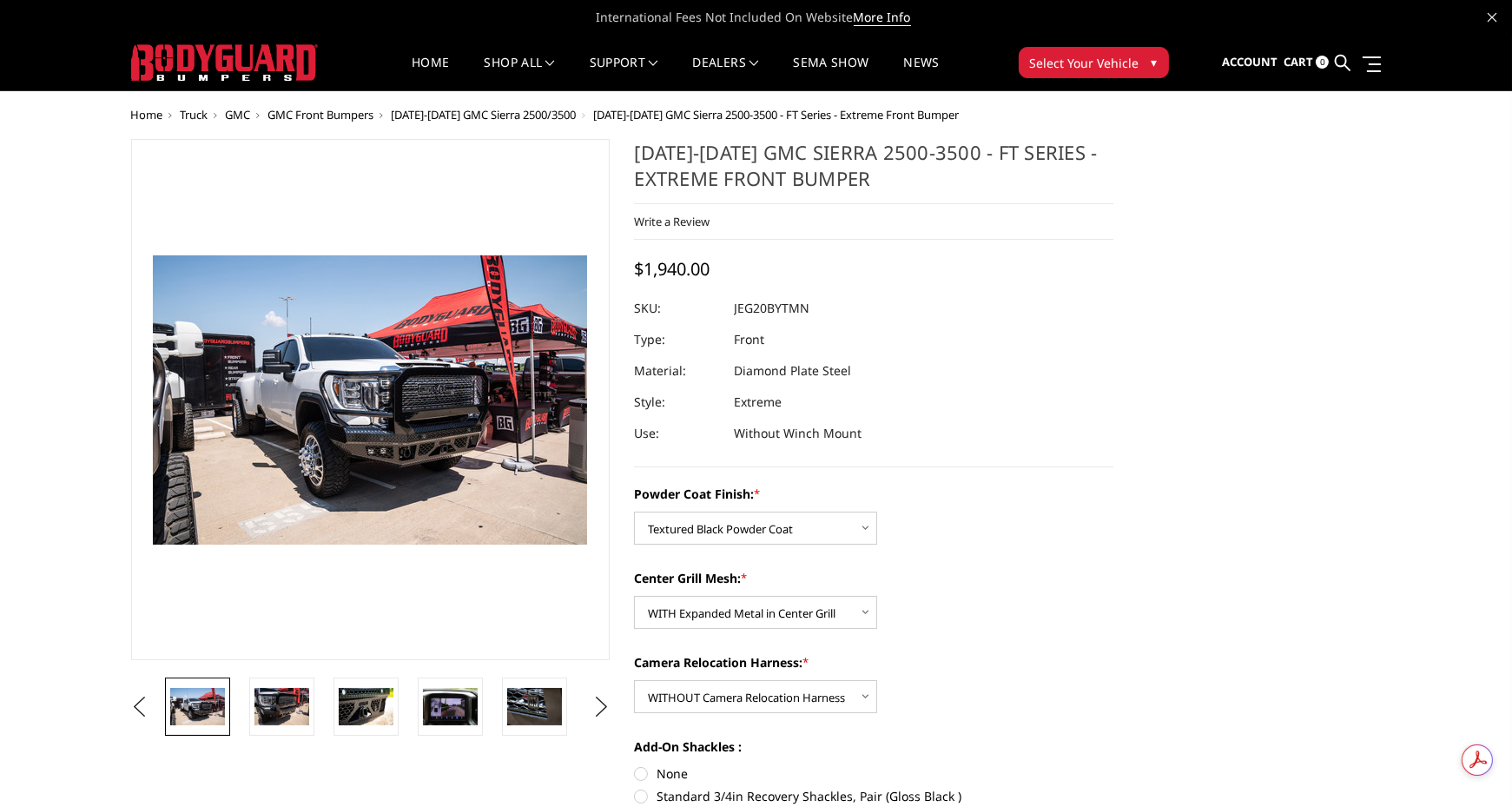
click at [237, 474] on img at bounding box center [688, 510] width 1112 height 742
click at [483, 119] on span "[DATE]-[DATE] GMC Sierra 2500/3500" at bounding box center [485, 114] width 185 height 16
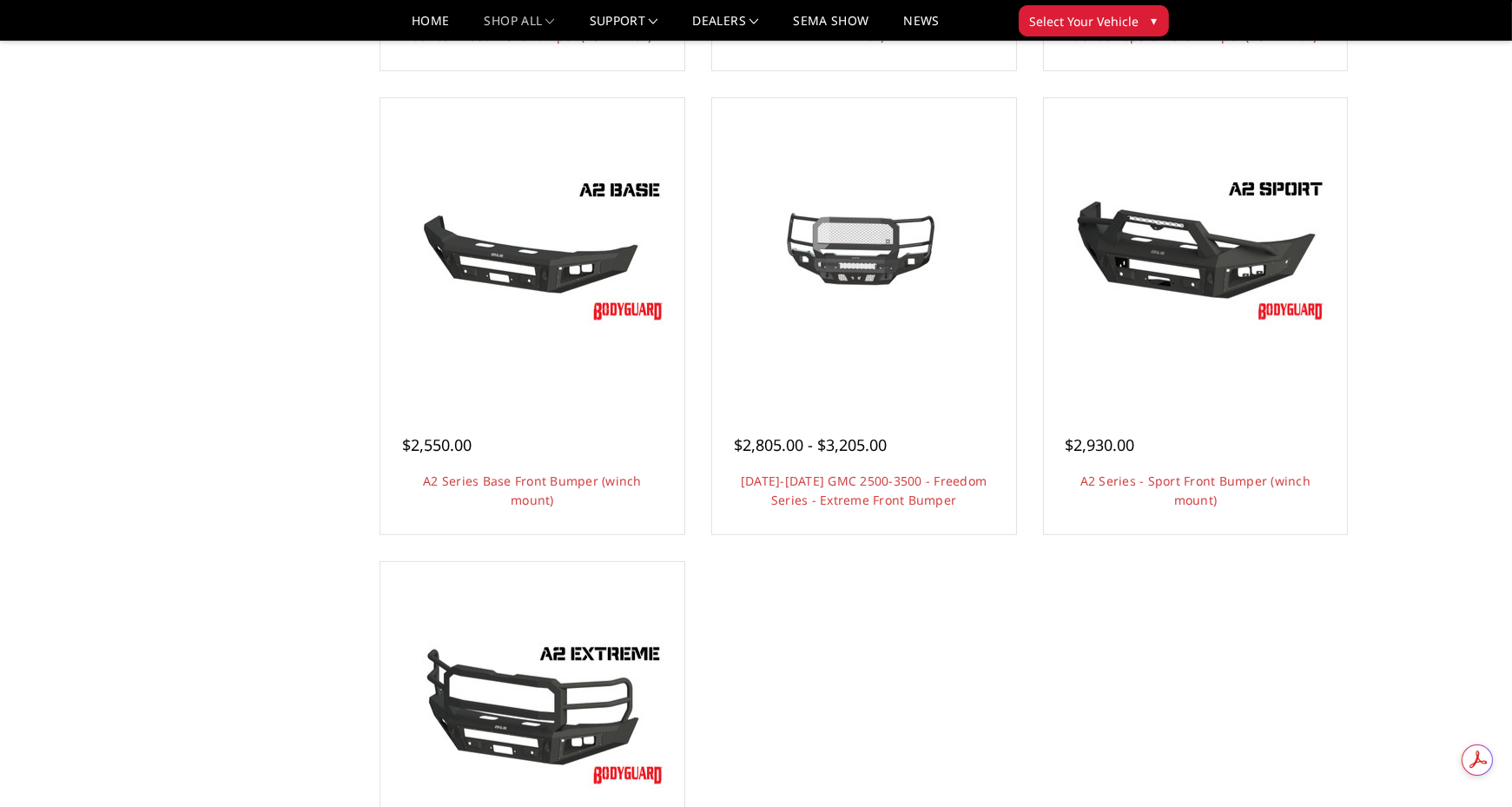
scroll to position [1042, 0]
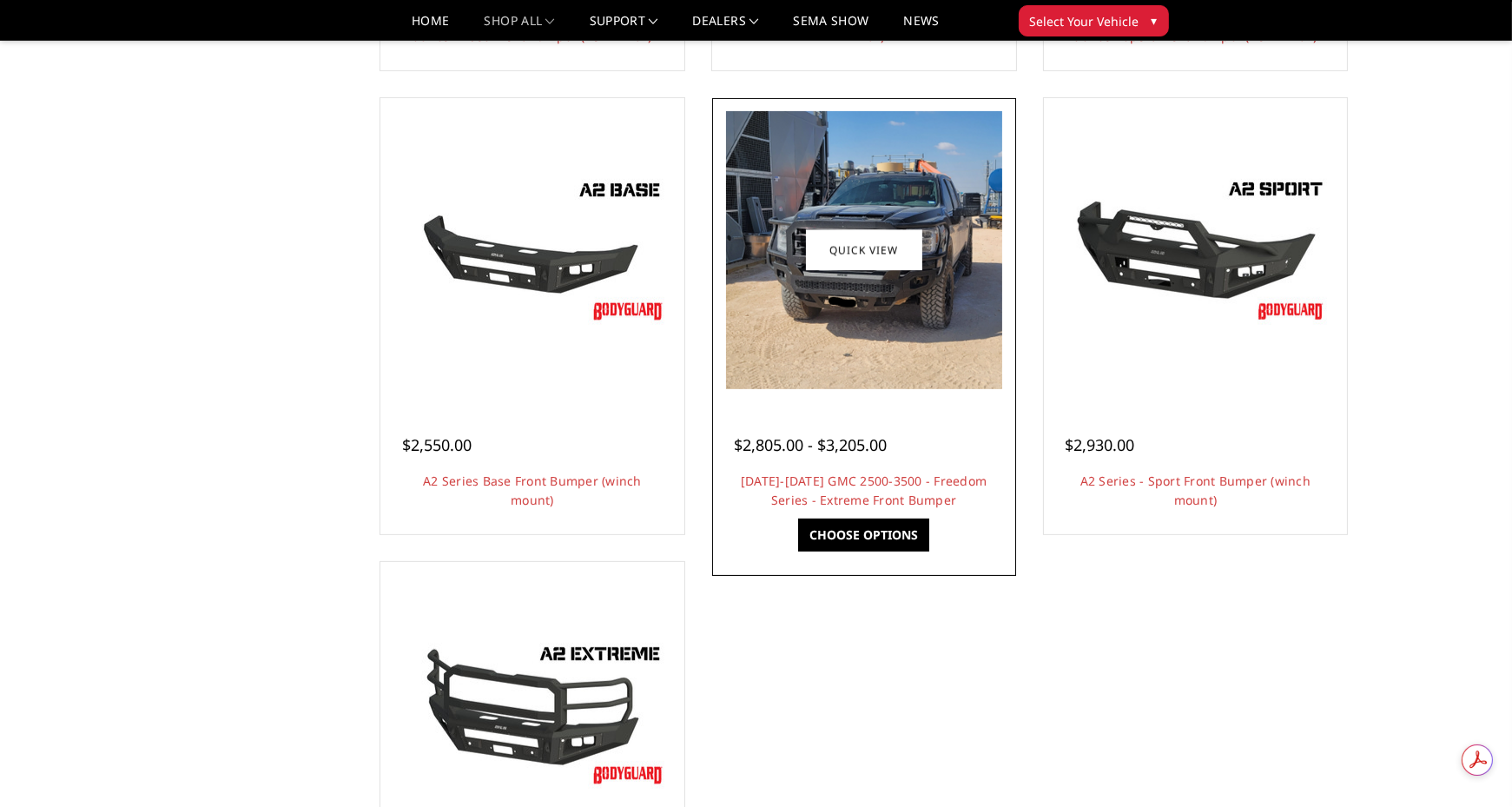
click at [870, 278] on img at bounding box center [864, 250] width 276 height 278
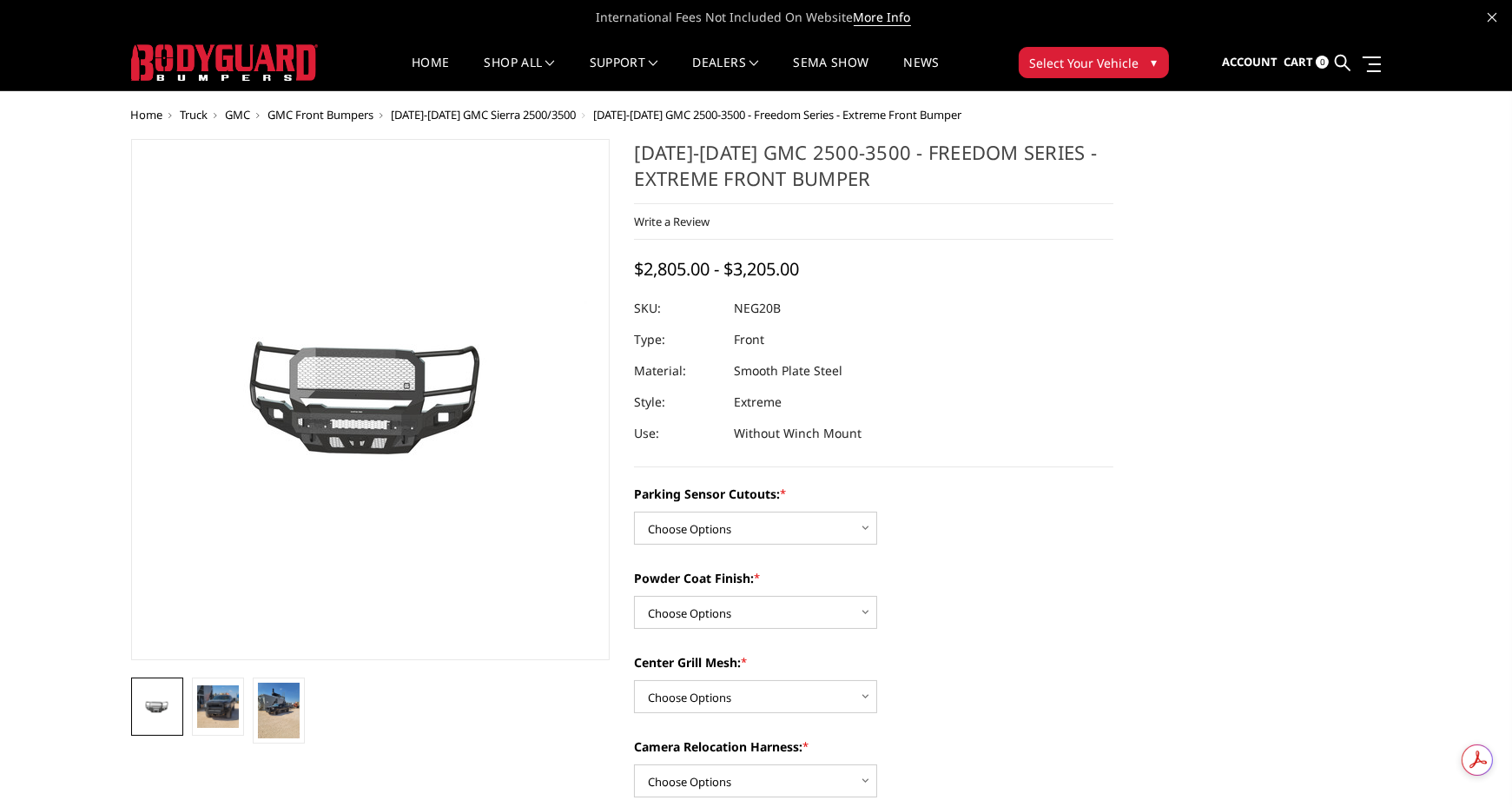
click at [341, 465] on img at bounding box center [688, 388] width 1112 height 499
click at [283, 711] on img at bounding box center [278, 711] width 41 height 56
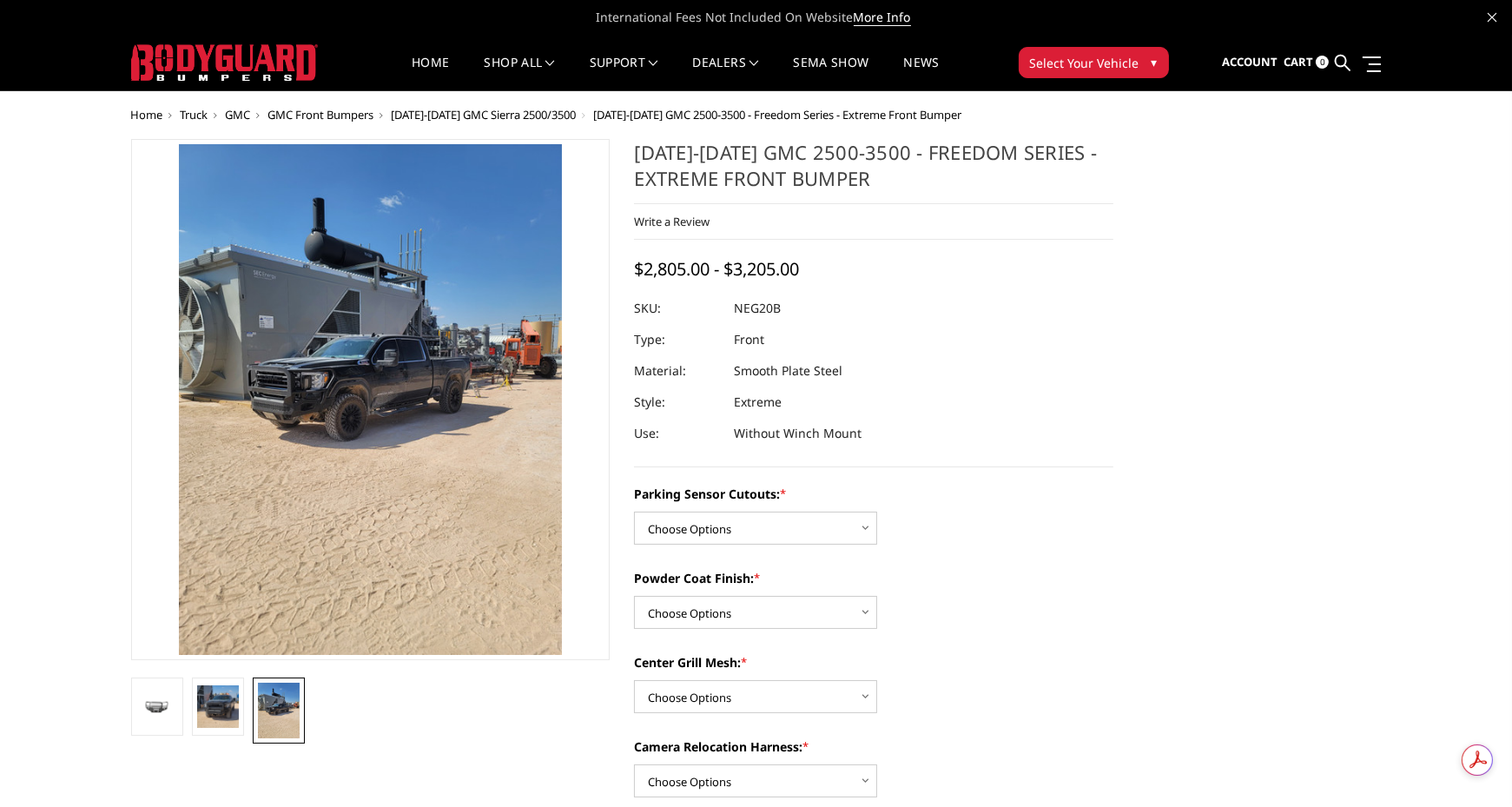
click at [277, 368] on img at bounding box center [549, 695] width 834 height 1112
